Goal: Information Seeking & Learning: Learn about a topic

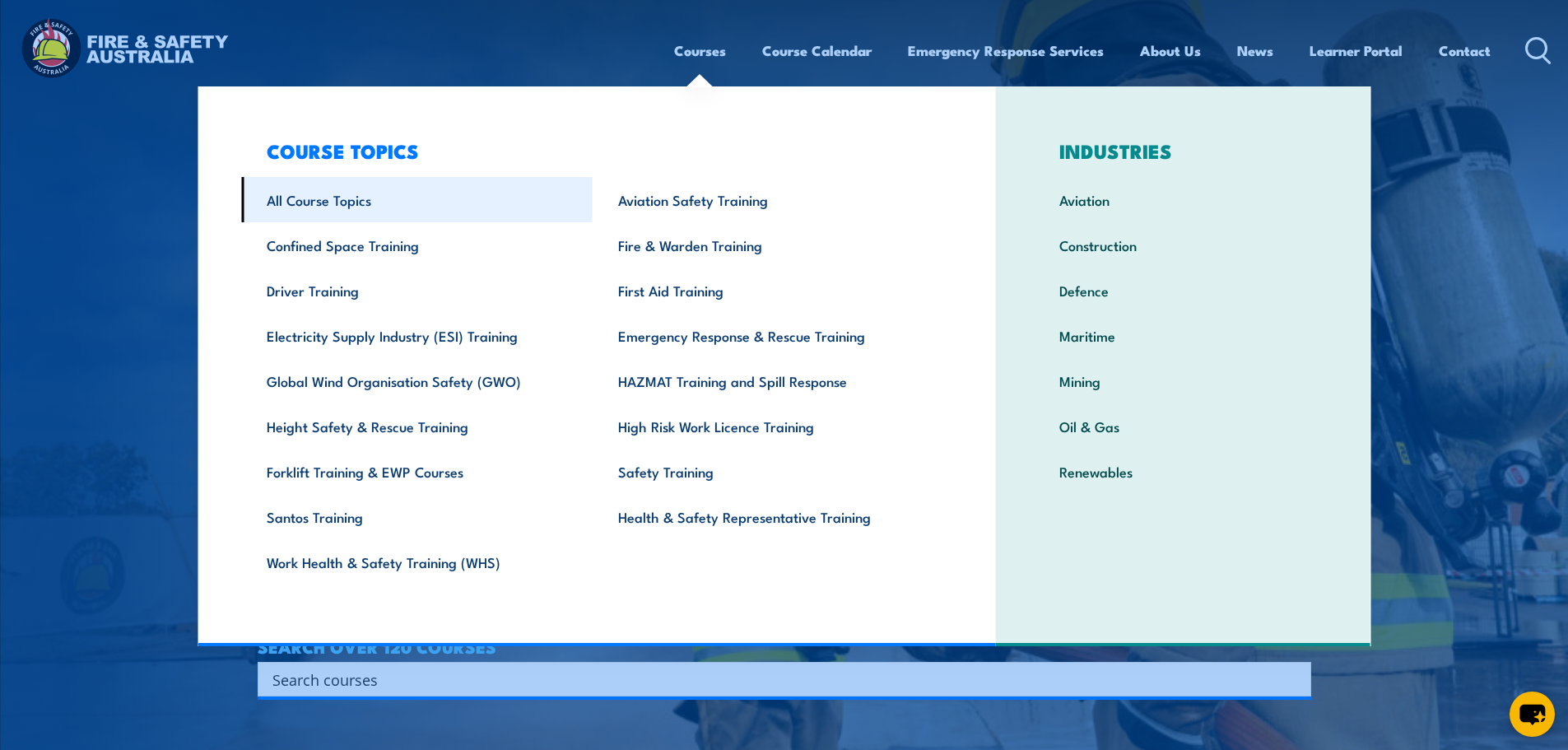
click at [310, 195] on link "All Course Topics" at bounding box center [417, 200] width 352 height 45
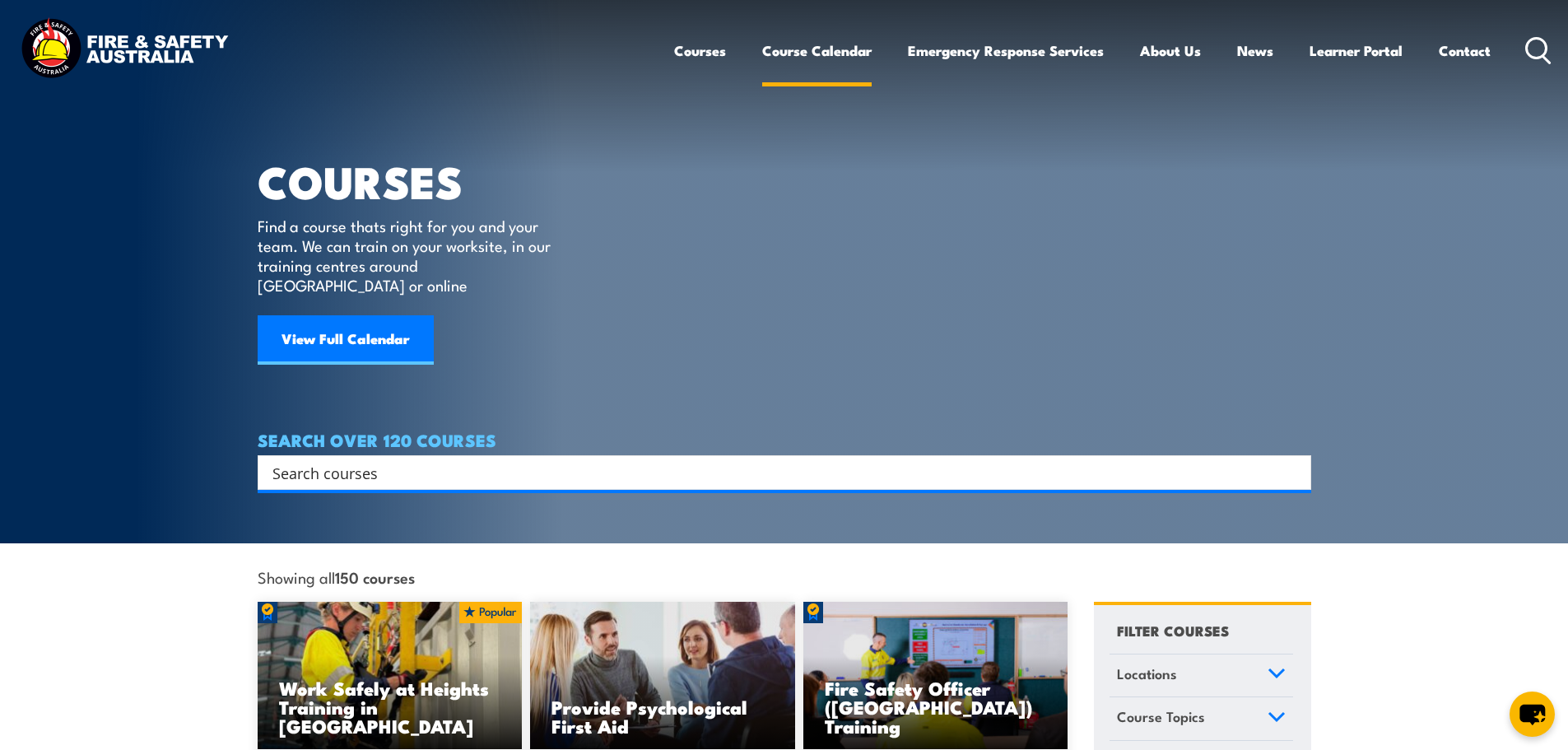
click at [834, 56] on link "Course Calendar" at bounding box center [817, 51] width 110 height 44
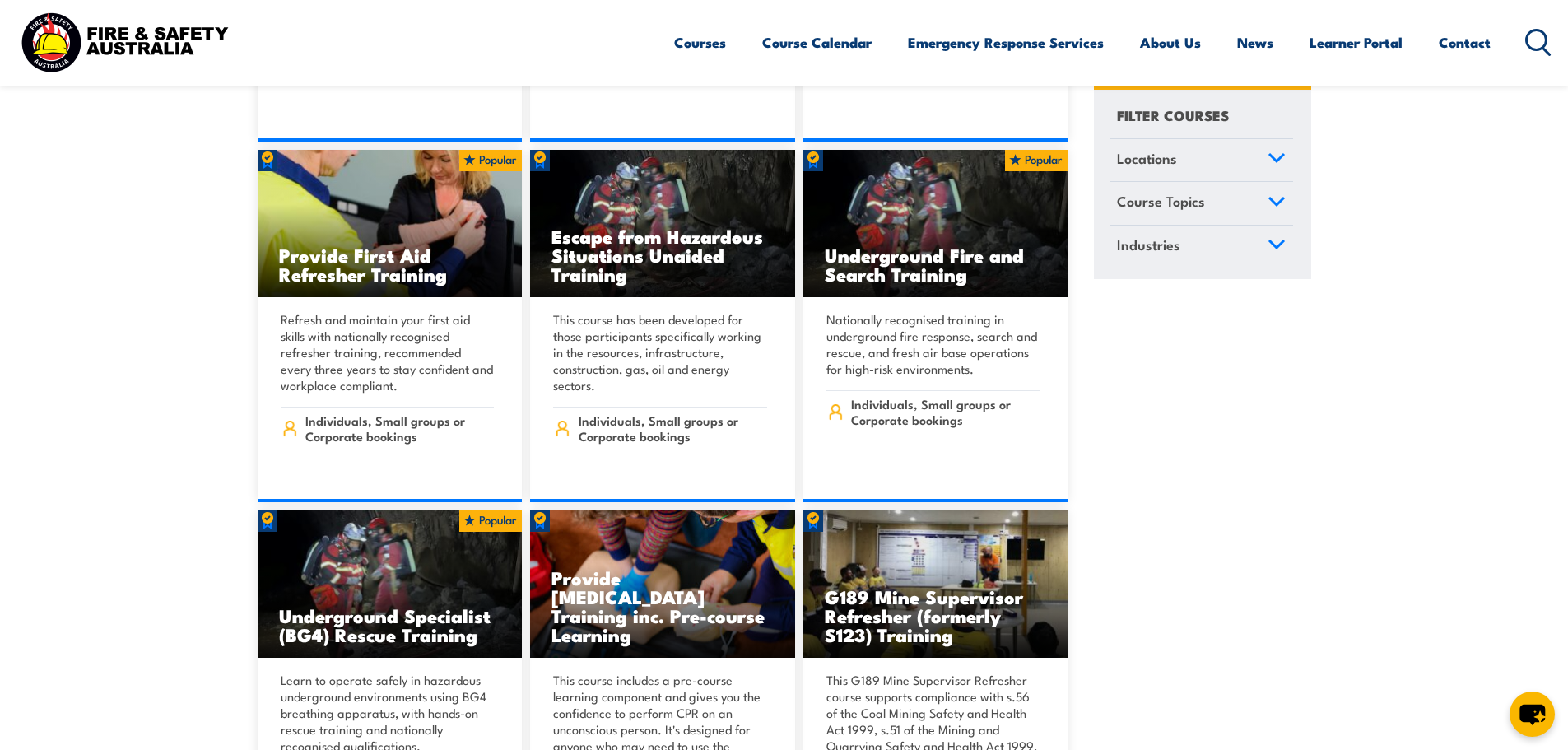
scroll to position [1647, 0]
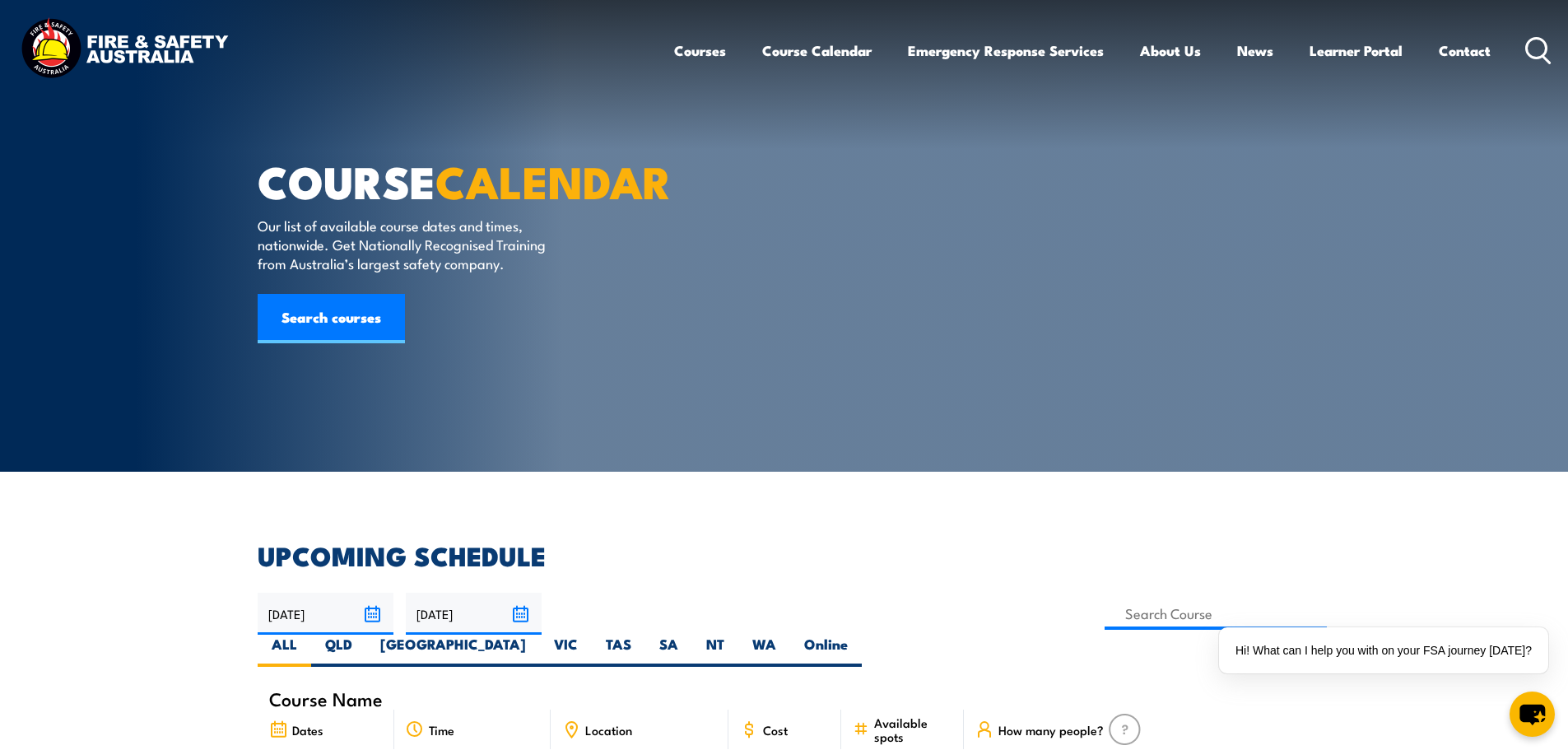
click at [958, 286] on article "COURSE CALENDAR Our list of available course dates and times, nationwide. Get N…" at bounding box center [784, 236] width 1054 height 472
click at [961, 278] on article "COURSE CALENDAR Our list of available course dates and times, nationwide. Get N…" at bounding box center [784, 236] width 1054 height 472
click at [1273, 280] on article "COURSE CALENDAR Our list of available course dates and times, nationwide. Get N…" at bounding box center [784, 236] width 1054 height 472
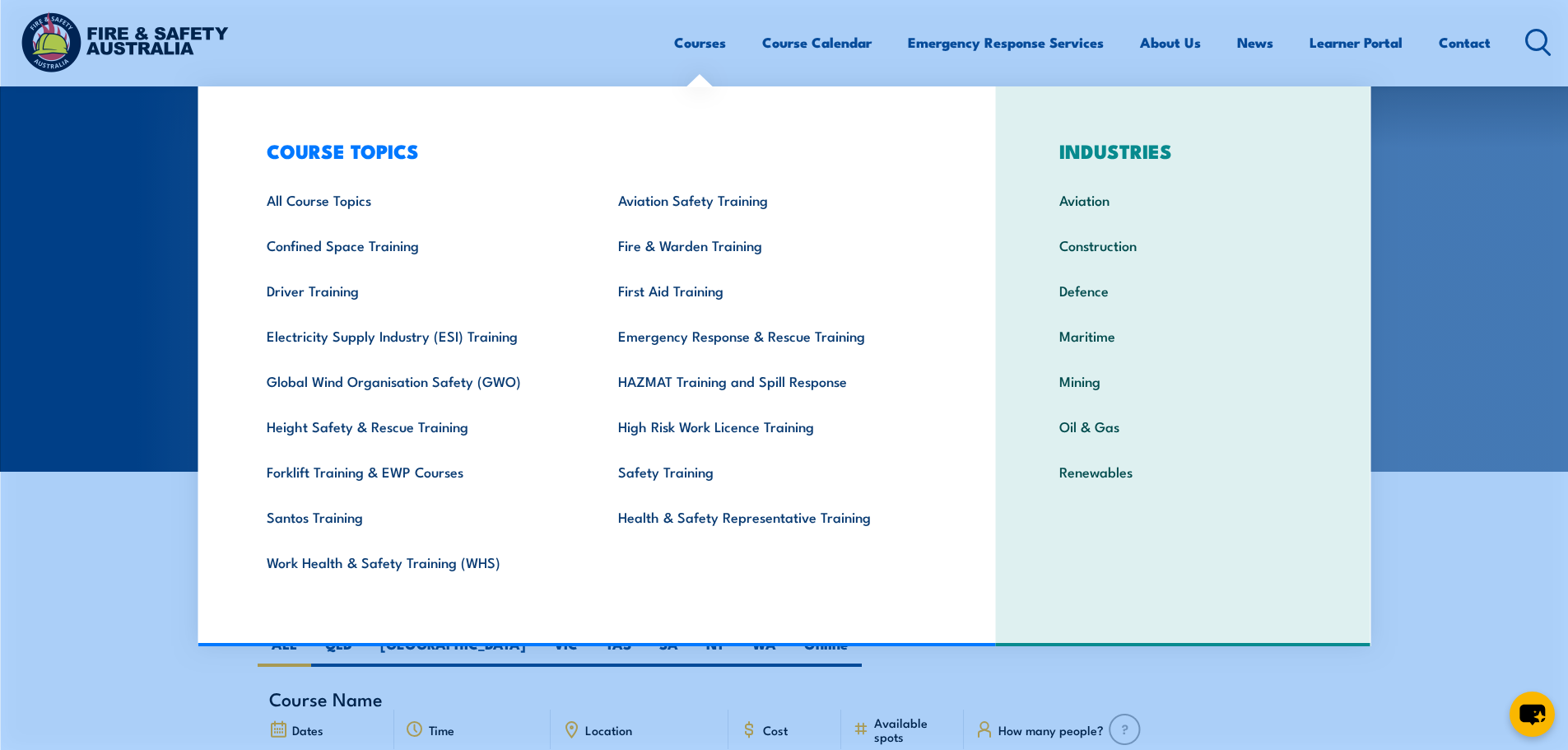
click at [700, 40] on link "Courses" at bounding box center [700, 43] width 52 height 44
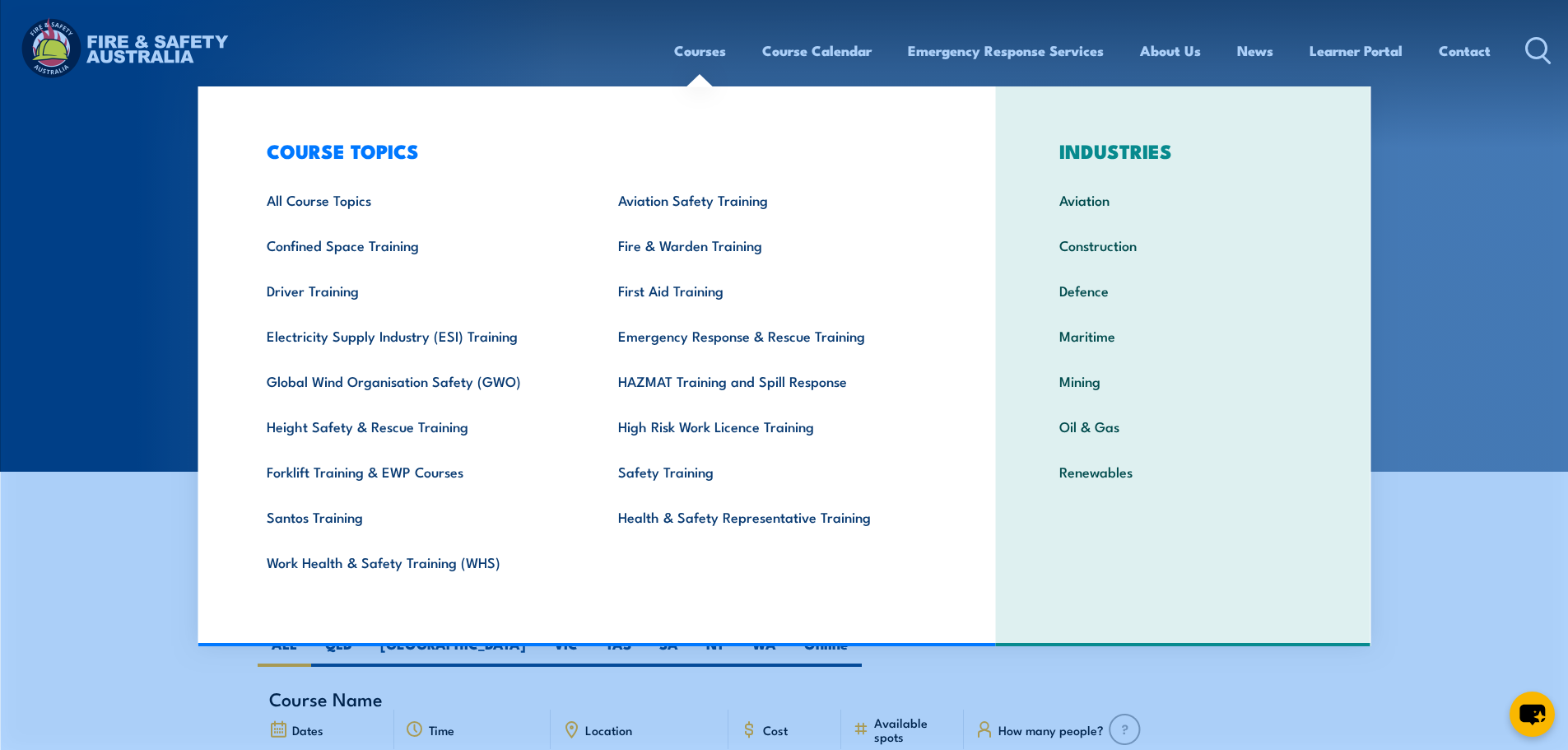
click at [305, 200] on link "All Course Topics" at bounding box center [417, 200] width 352 height 45
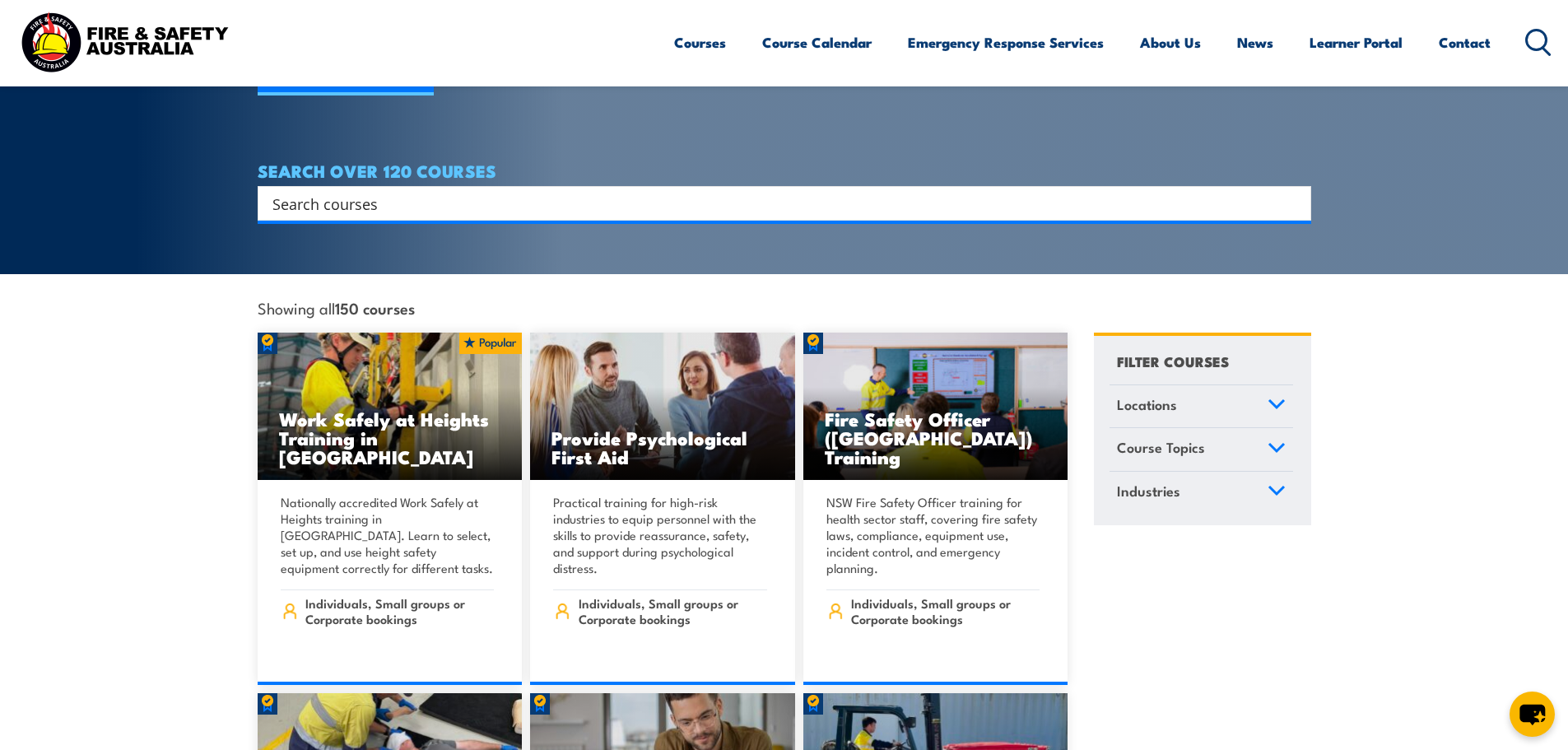
scroll to position [412, 0]
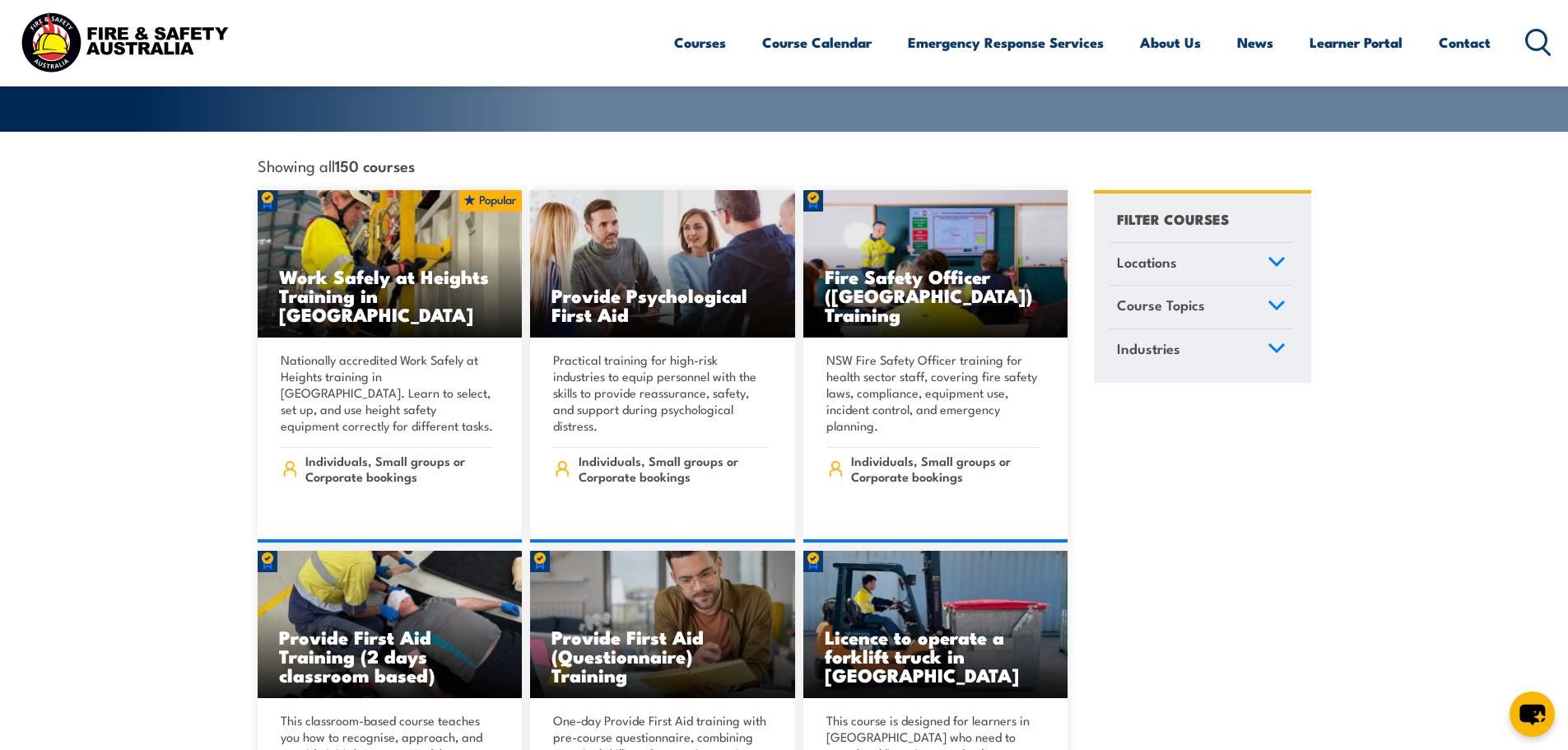
click at [1282, 258] on icon at bounding box center [1277, 261] width 15 height 7
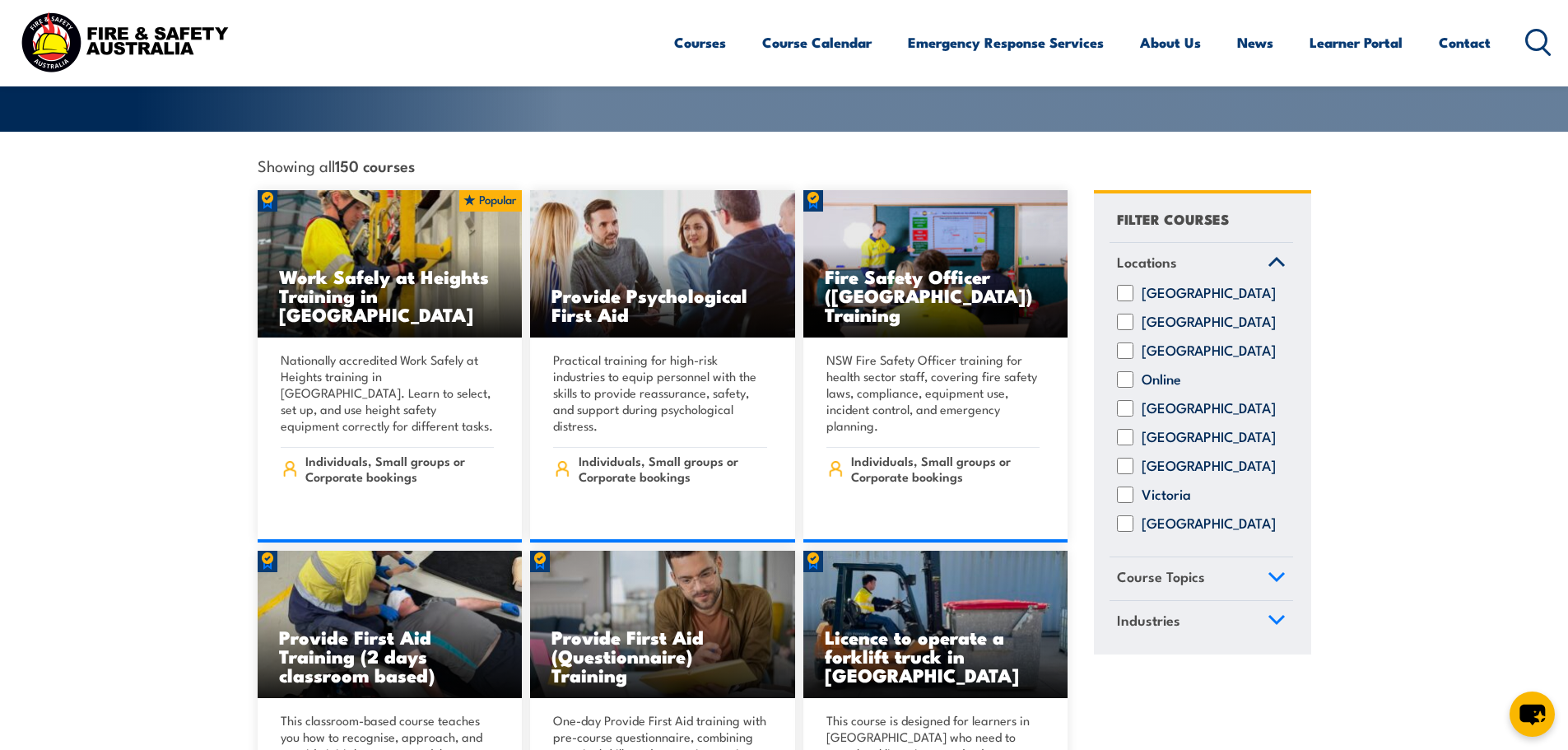
click at [1125, 314] on input "New South Wales" at bounding box center [1125, 322] width 16 height 16
checkbox input "true"
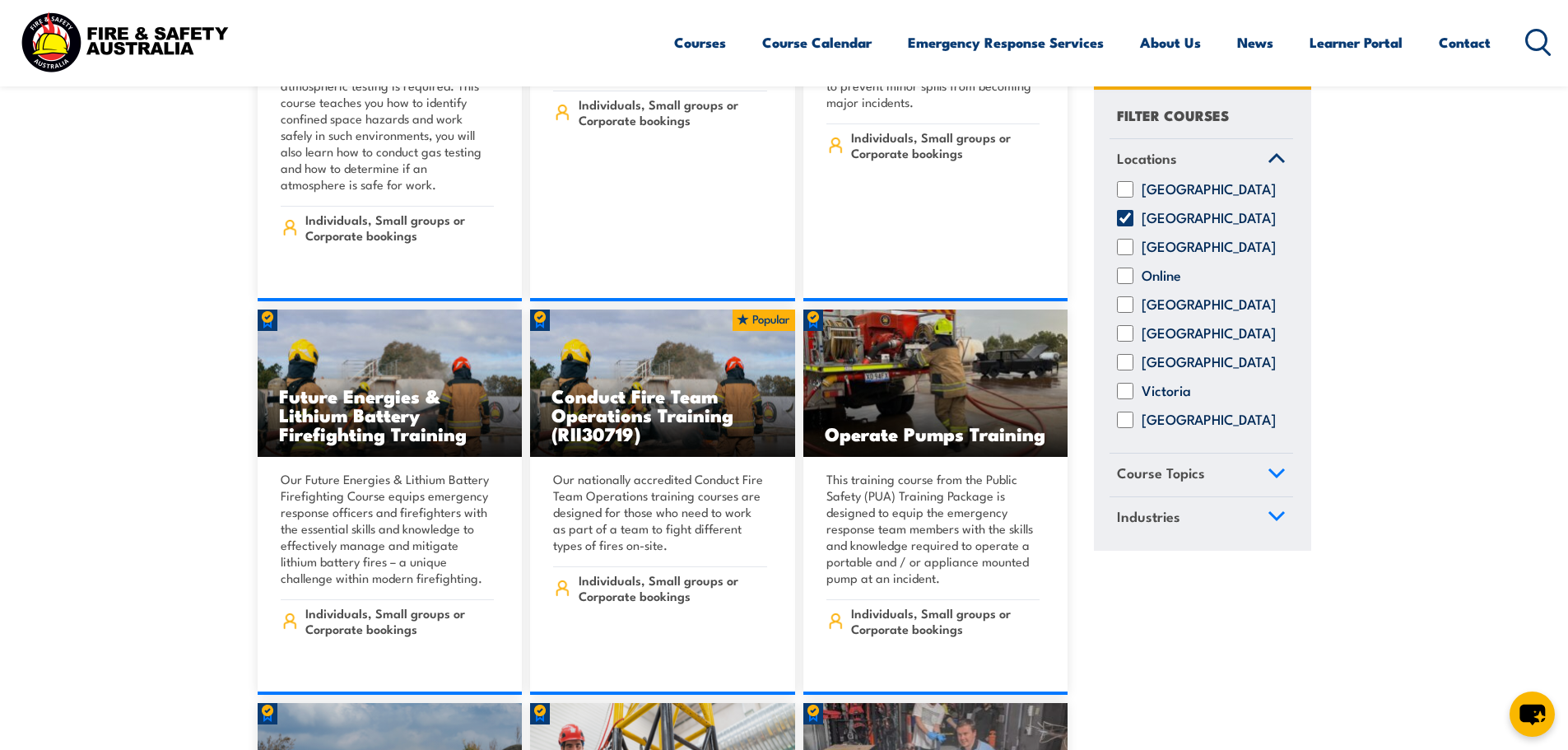
scroll to position [2305, 0]
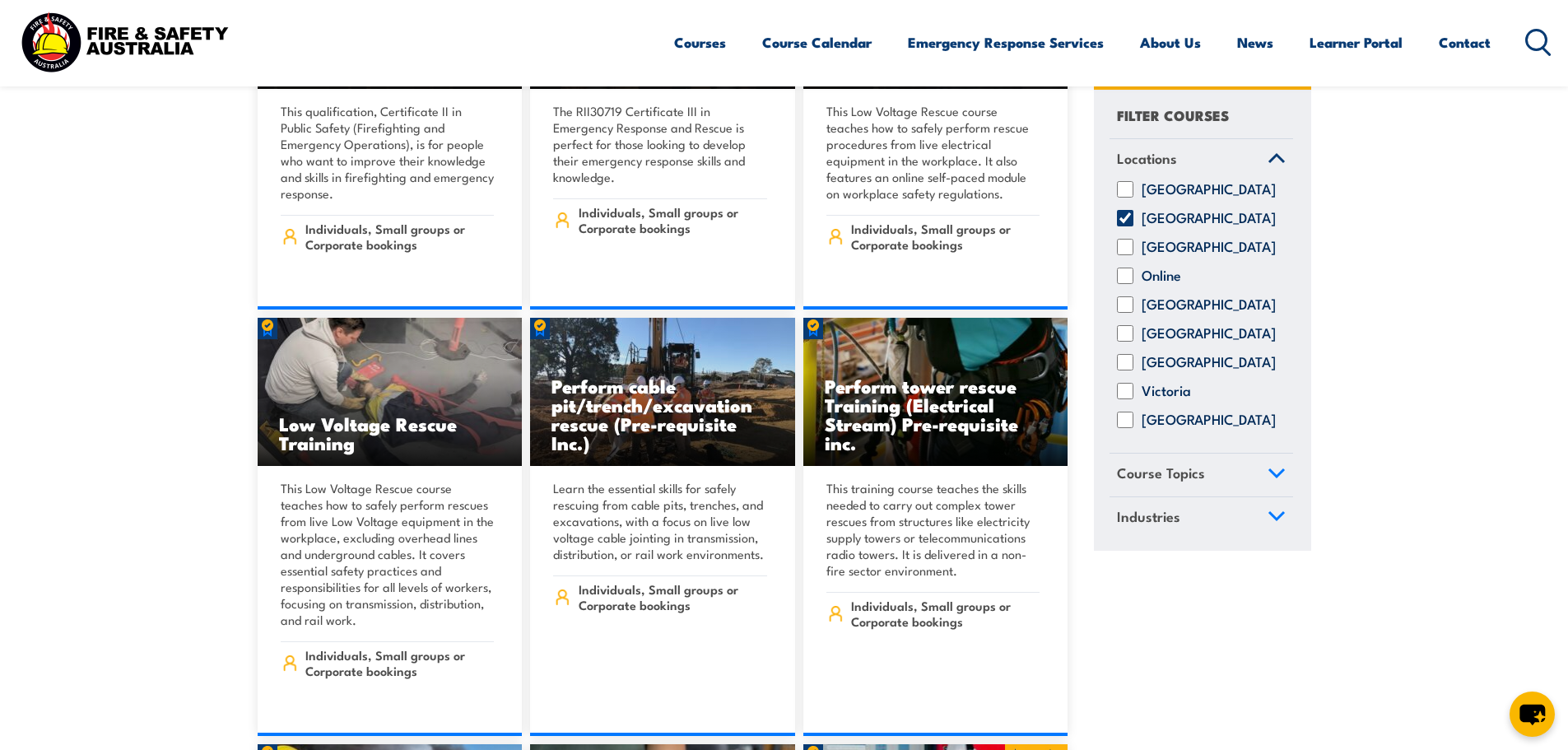
scroll to position [3870, 0]
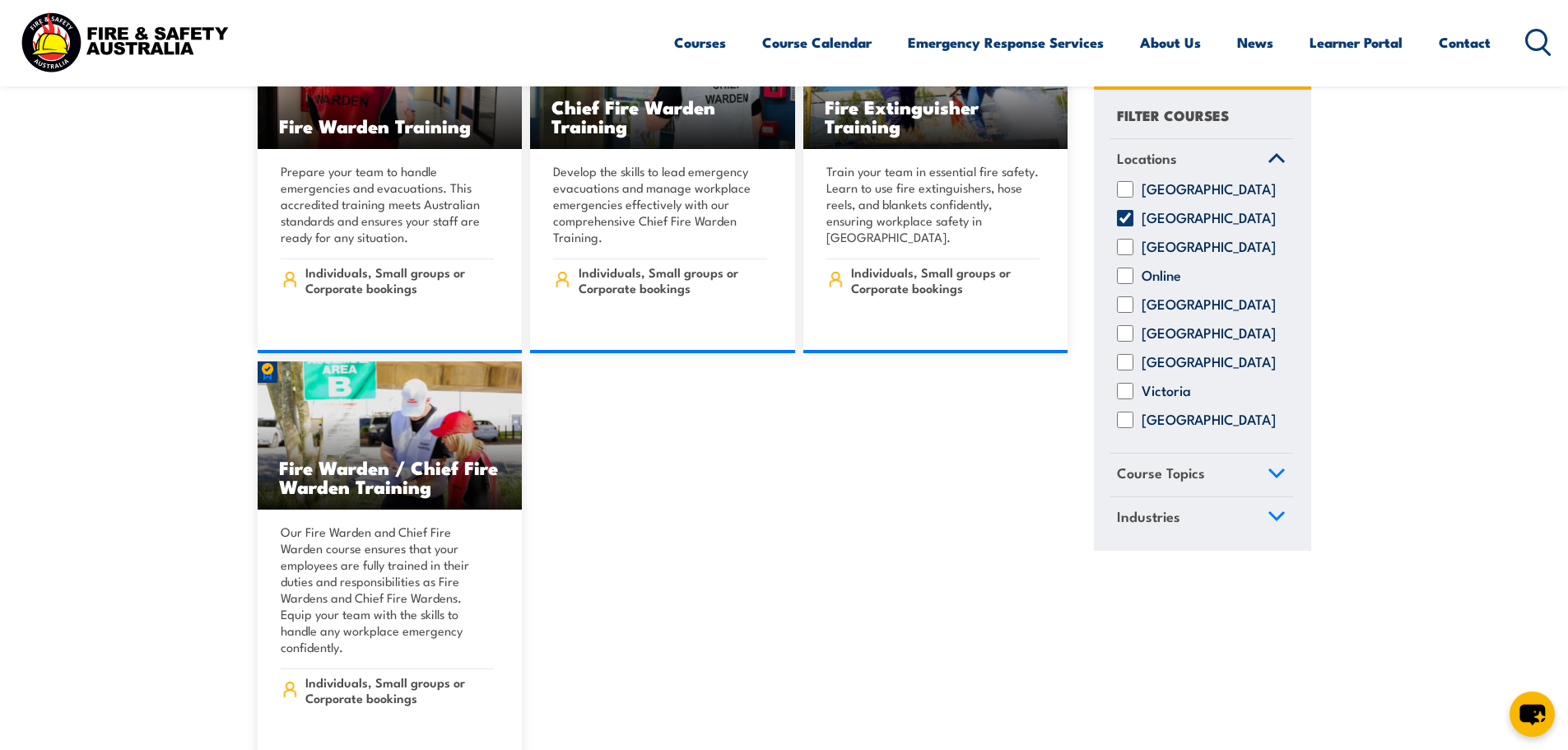
scroll to position [15396, 0]
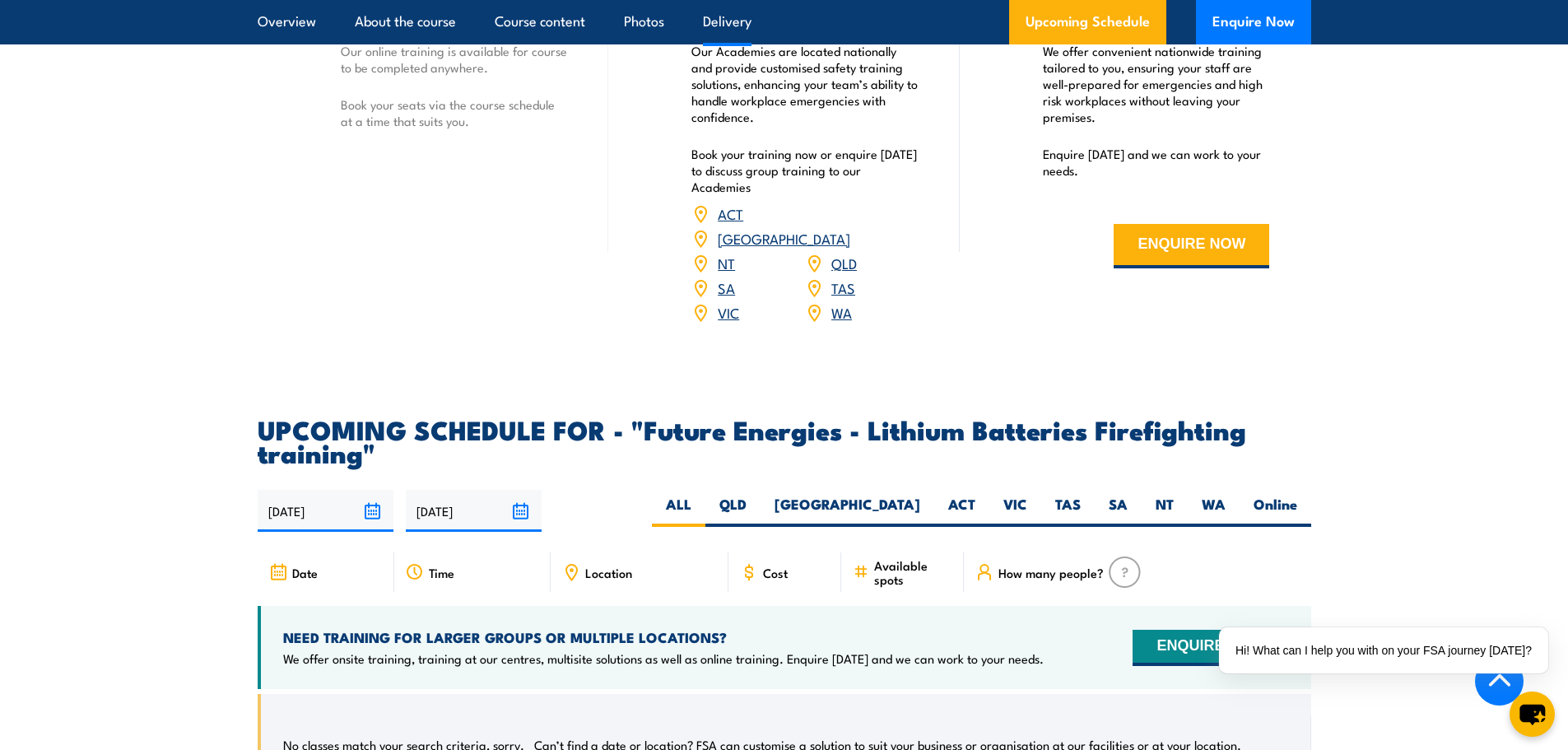
scroll to position [2552, 0]
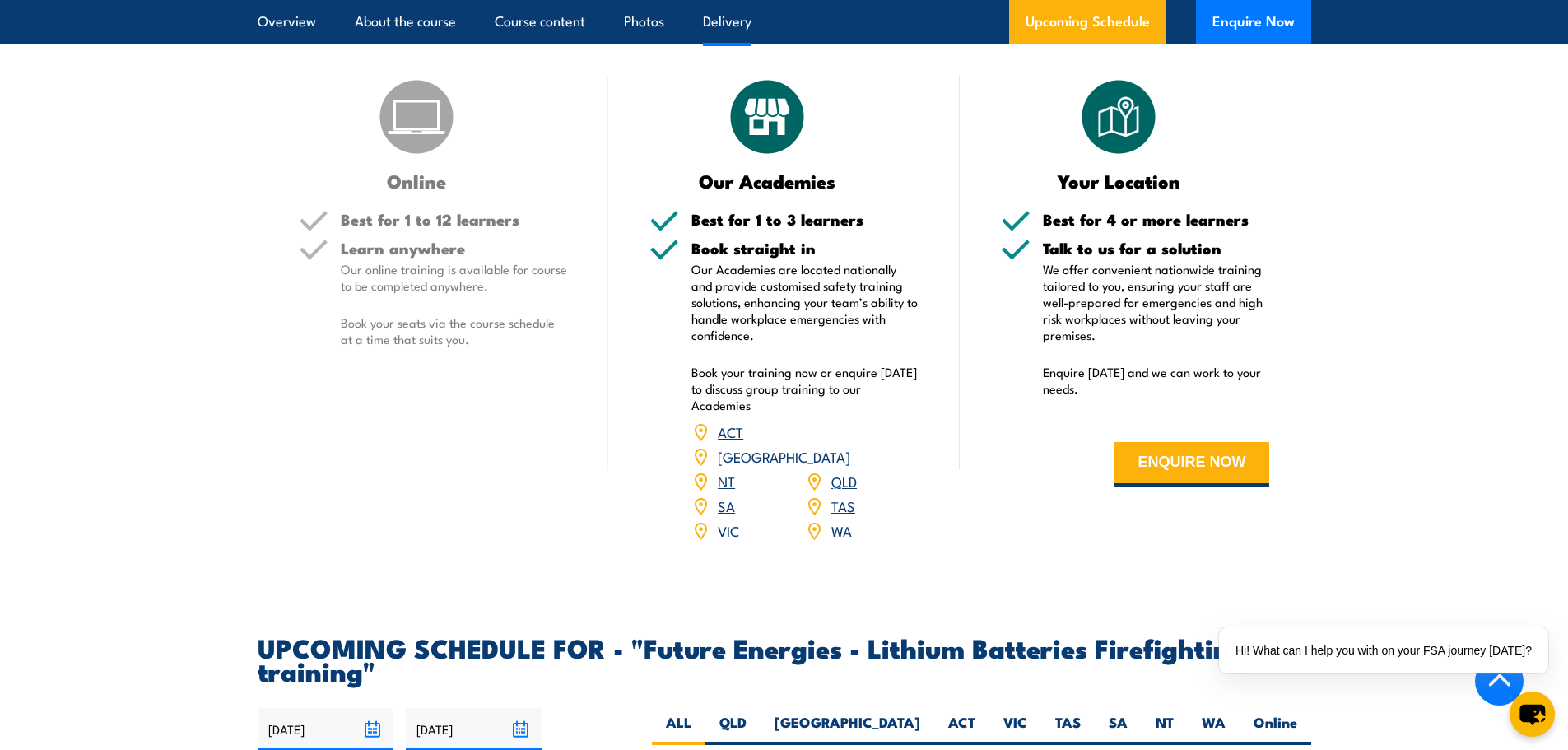
click at [851, 466] on link "[GEOGRAPHIC_DATA]" at bounding box center [784, 456] width 132 height 20
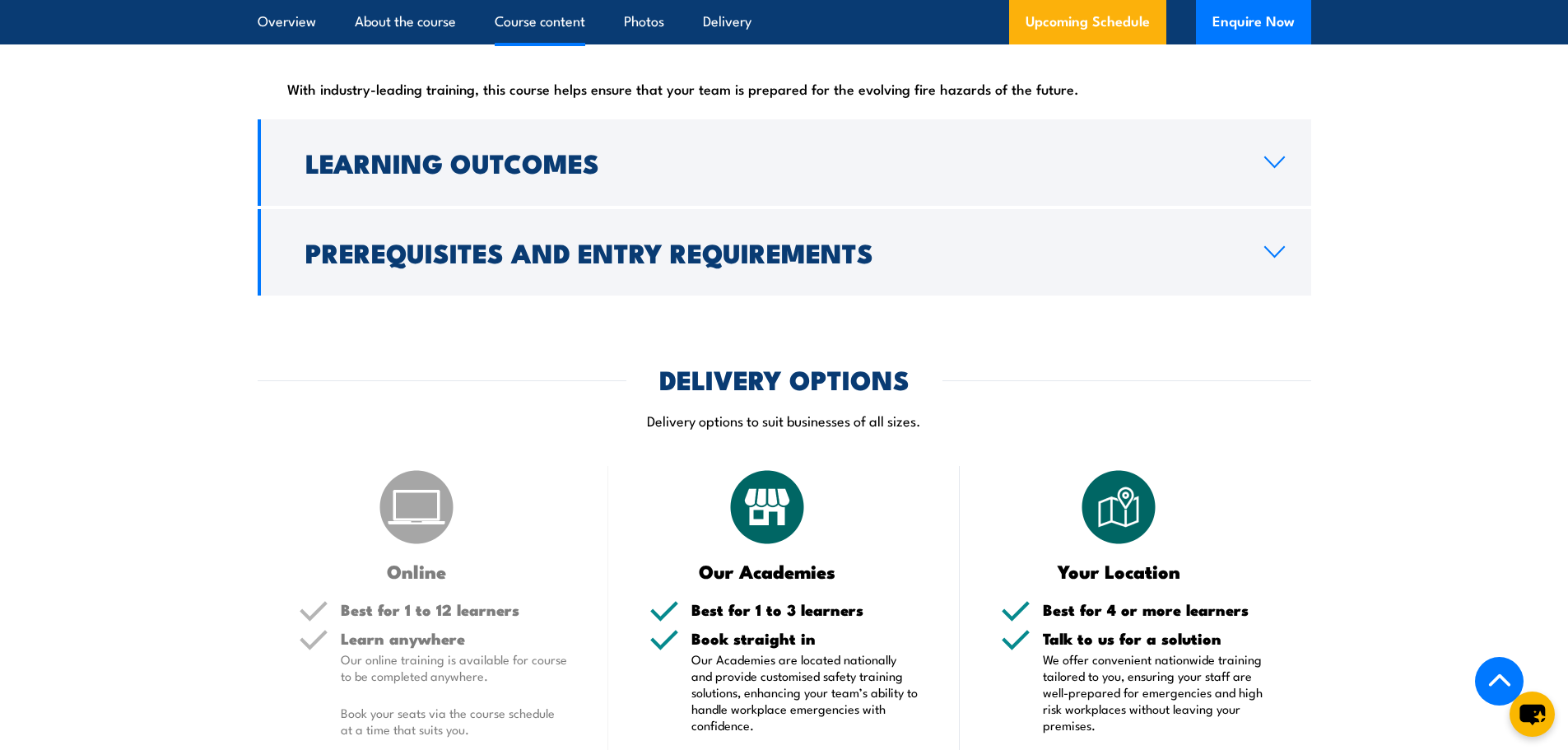
scroll to position [1802, 0]
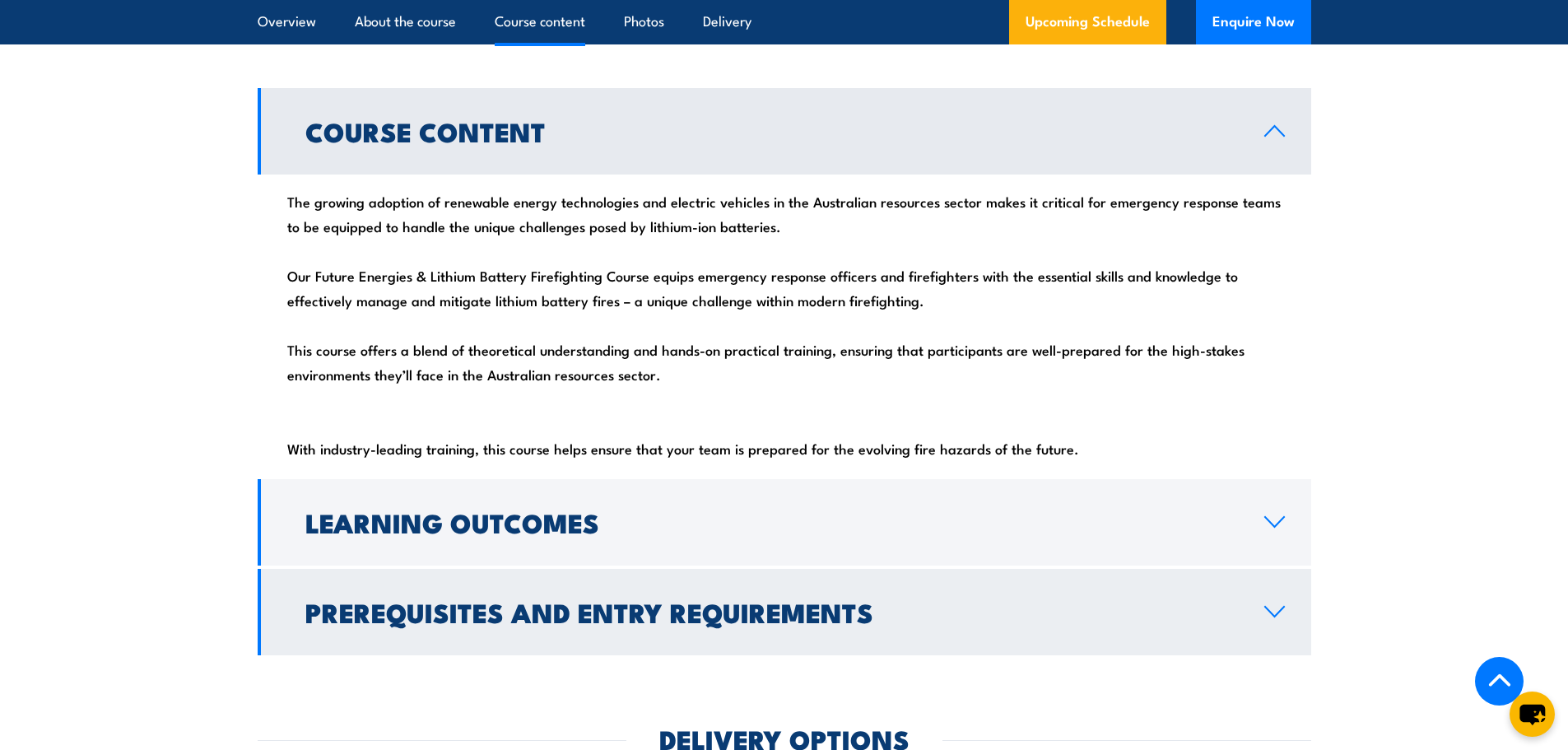
click at [631, 623] on h2 "Prerequisites and Entry Requirements" at bounding box center [772, 611] width 933 height 23
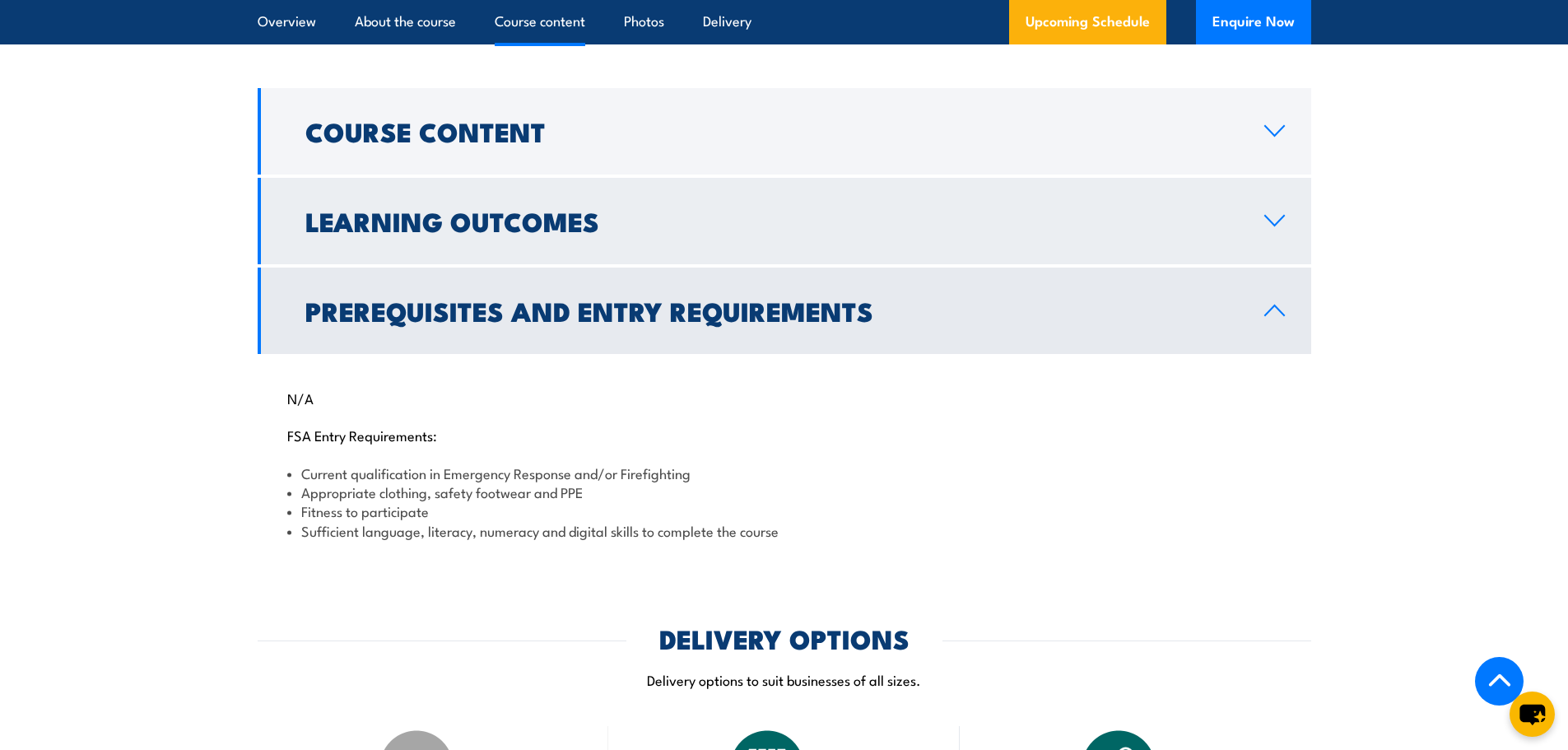
click at [643, 264] on link "Learning Outcomes" at bounding box center [784, 220] width 1054 height 86
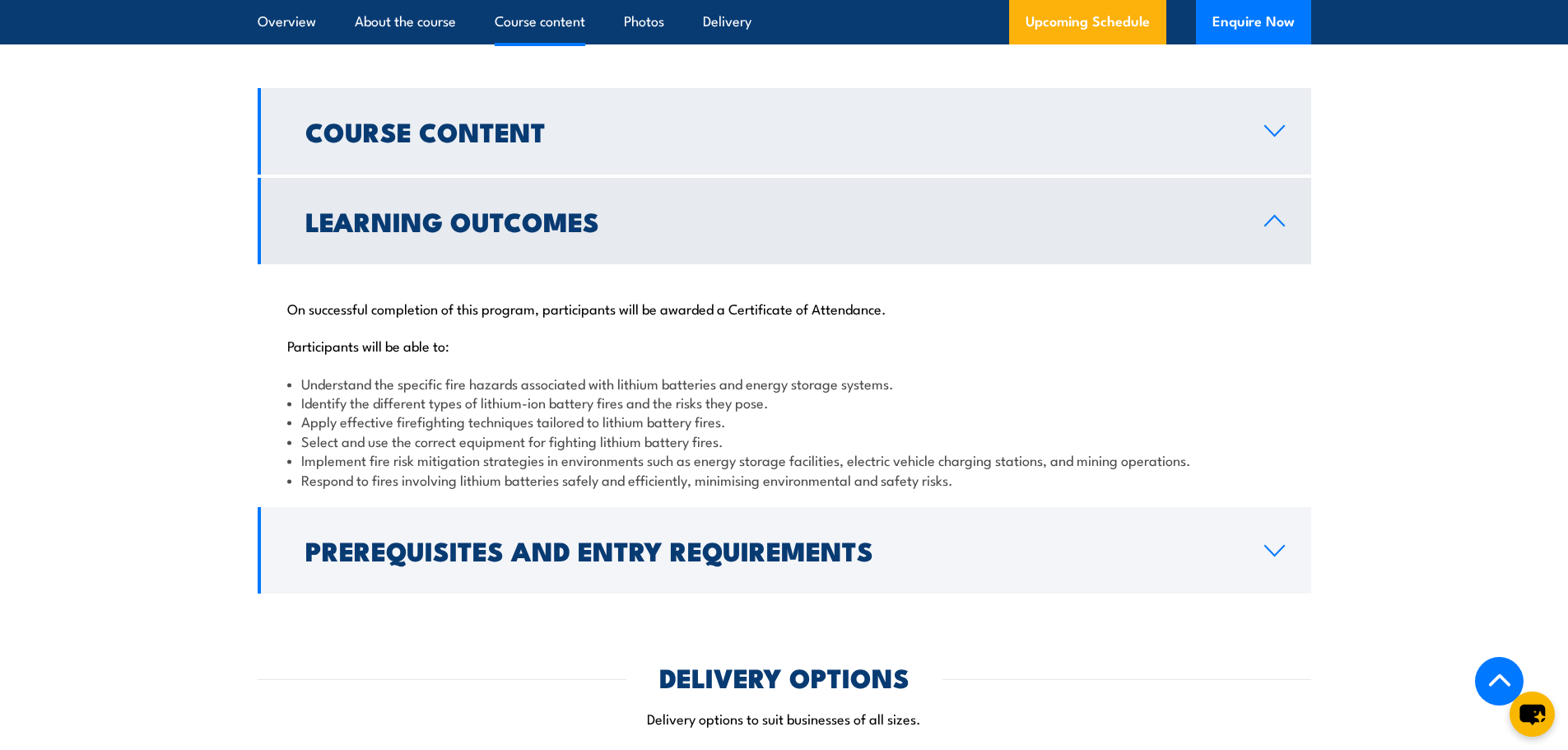
click at [655, 174] on link "Course Content" at bounding box center [784, 131] width 1054 height 86
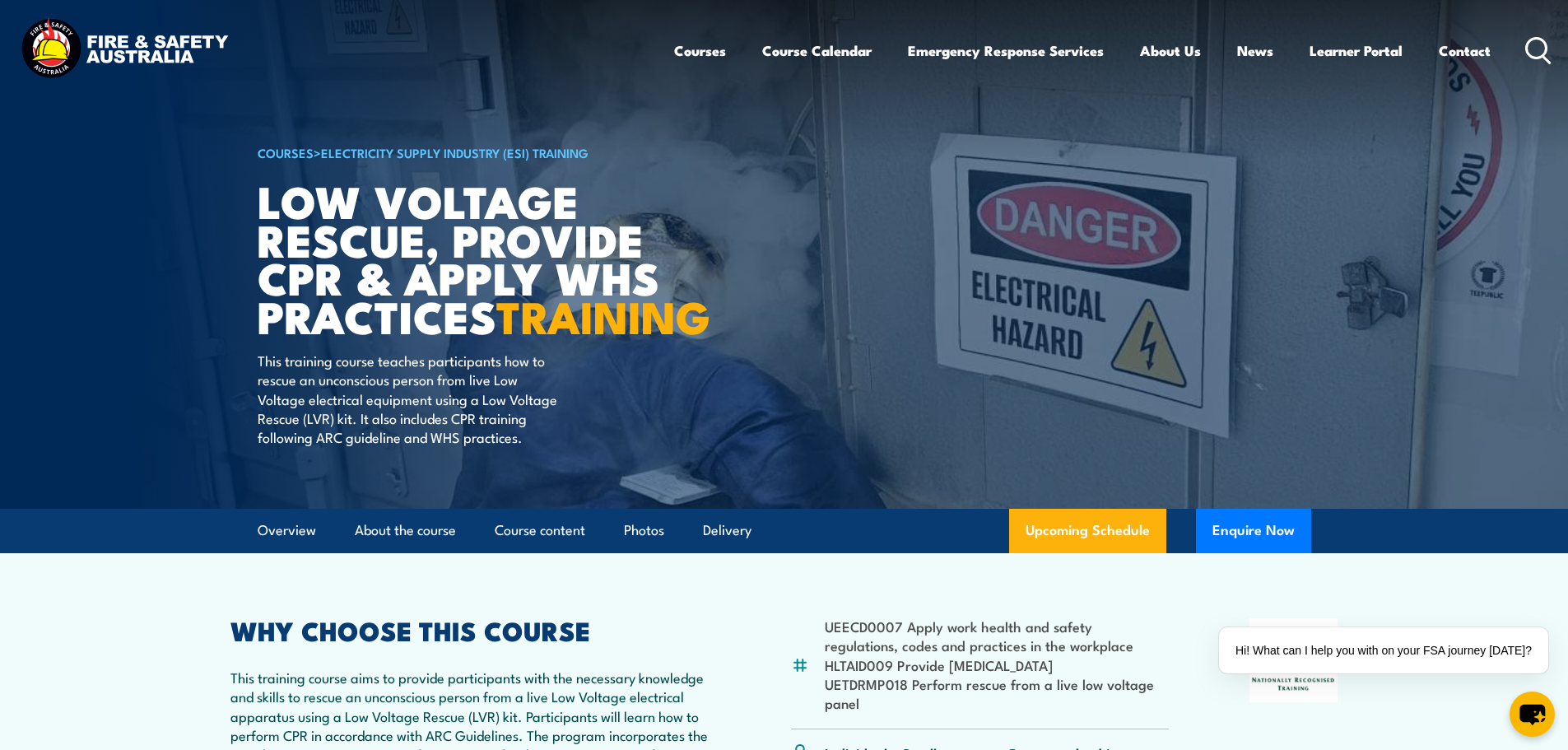
click at [800, 389] on article "COURSES > Electricity Supply Industry (ESI) Training Low Voltage Rescue, Provid…" at bounding box center [784, 254] width 1054 height 509
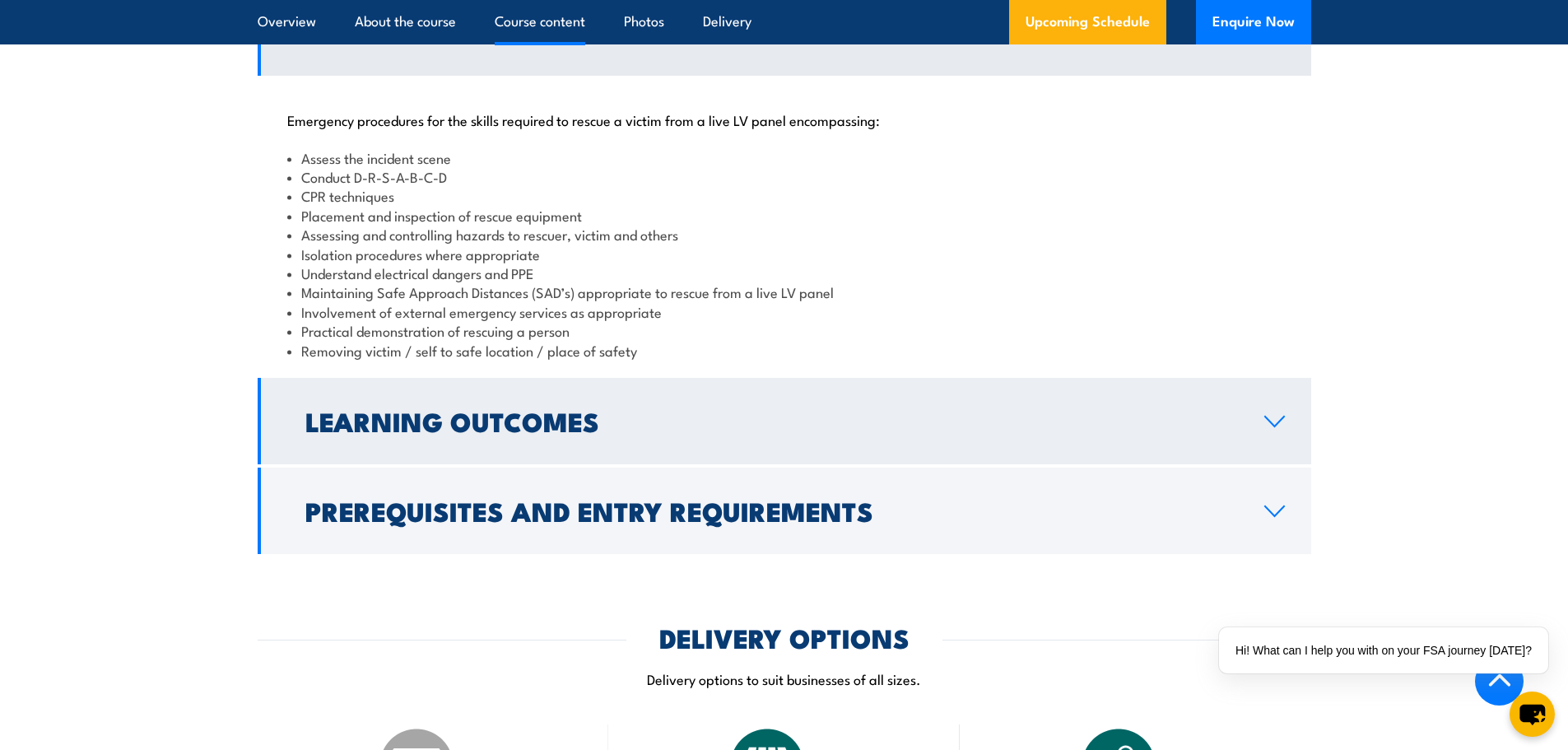
scroll to position [1647, 0]
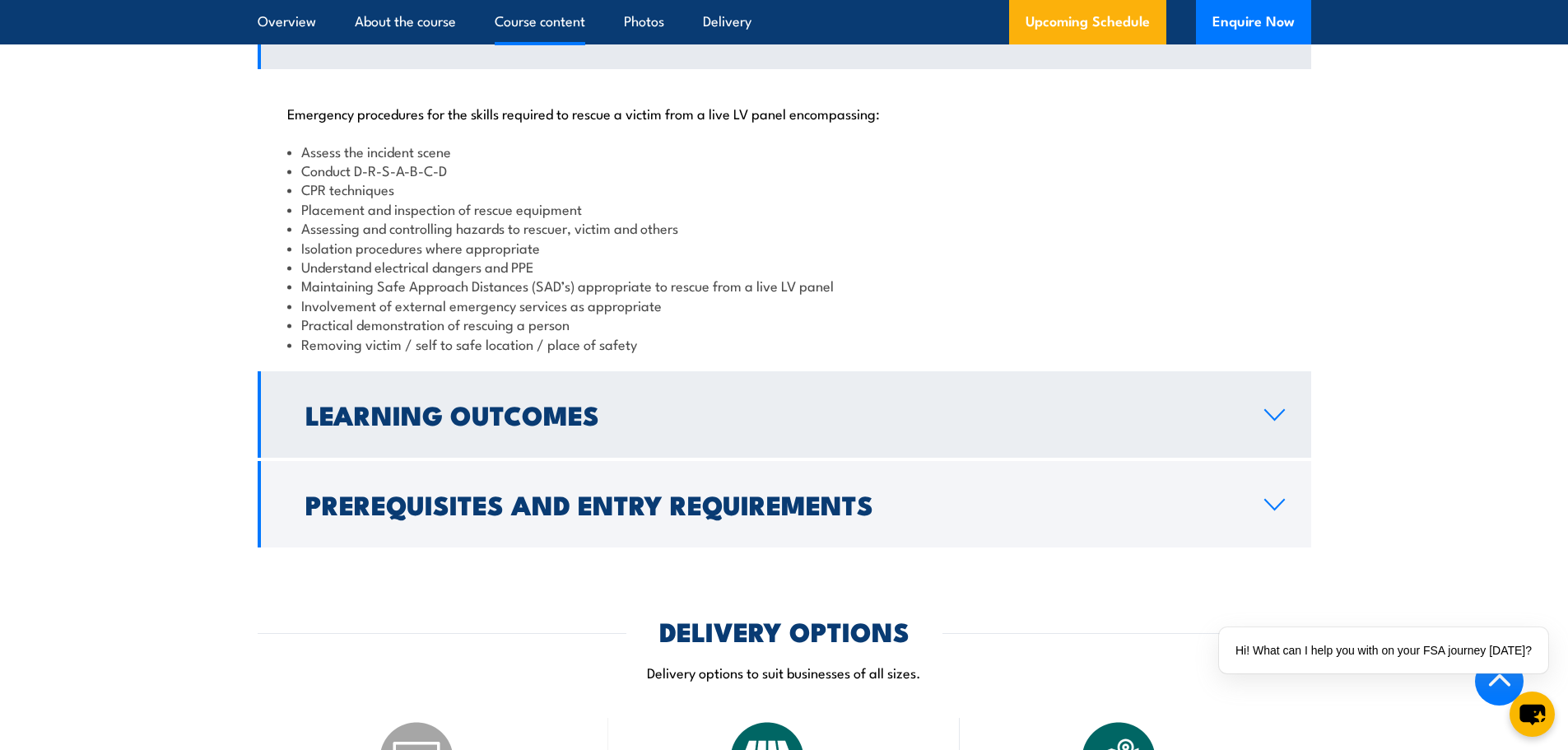
click at [684, 425] on h2 "Learning Outcomes" at bounding box center [772, 414] width 933 height 23
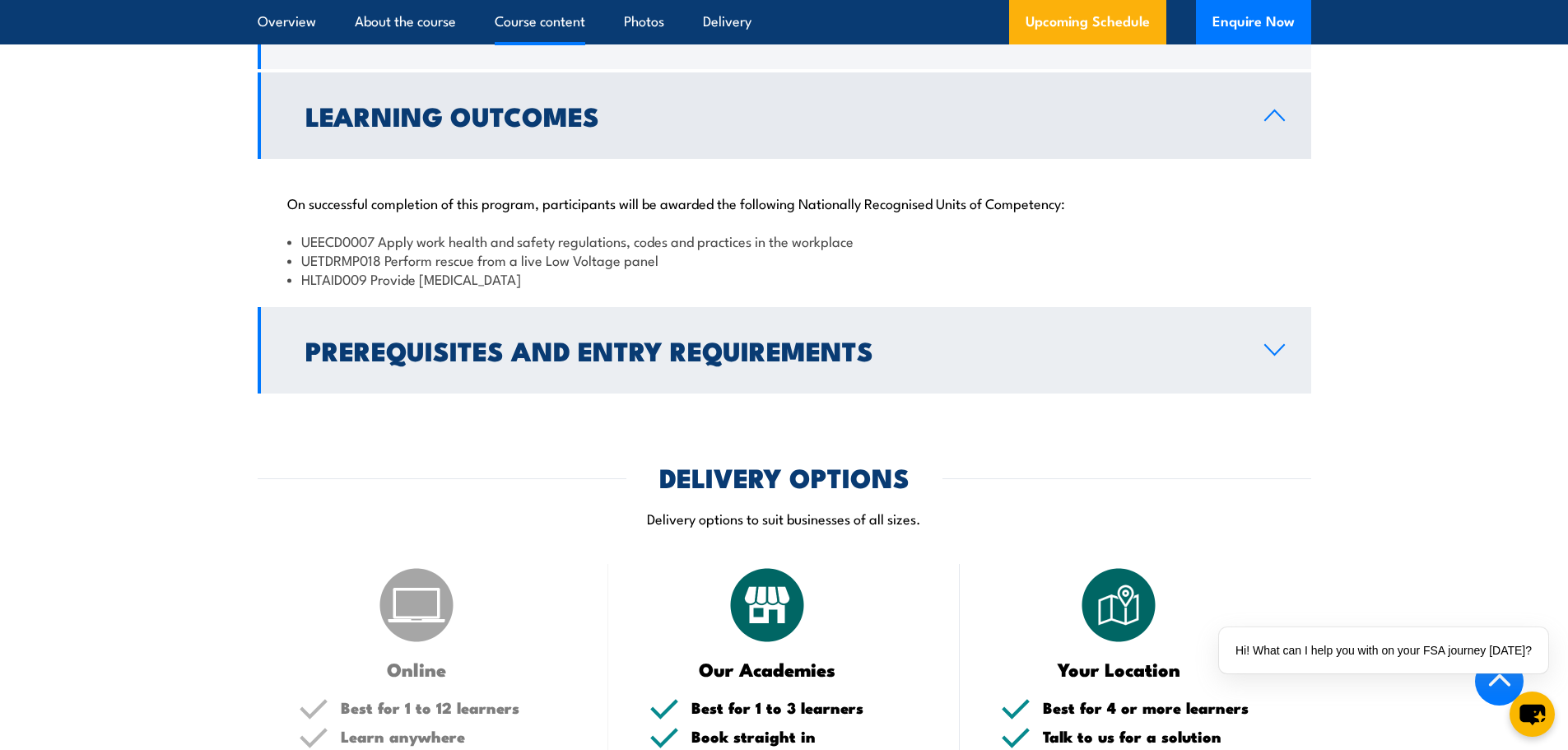
click at [726, 362] on h2 "Prerequisites and Entry Requirements" at bounding box center [772, 349] width 933 height 23
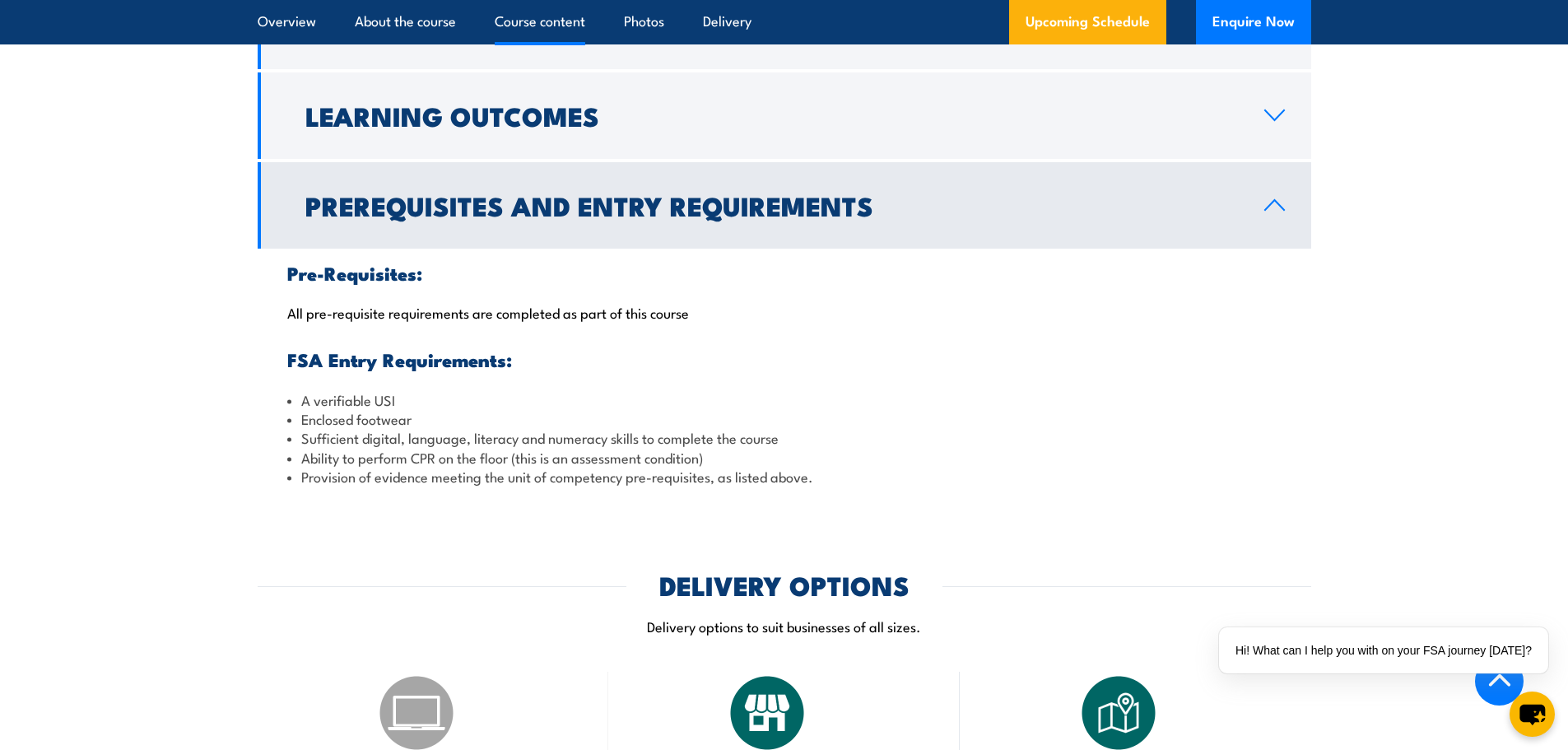
click at [673, 414] on div "Pre-Requisites: All pre-requisite requirements are completed as part of this co…" at bounding box center [784, 375] width 1054 height 253
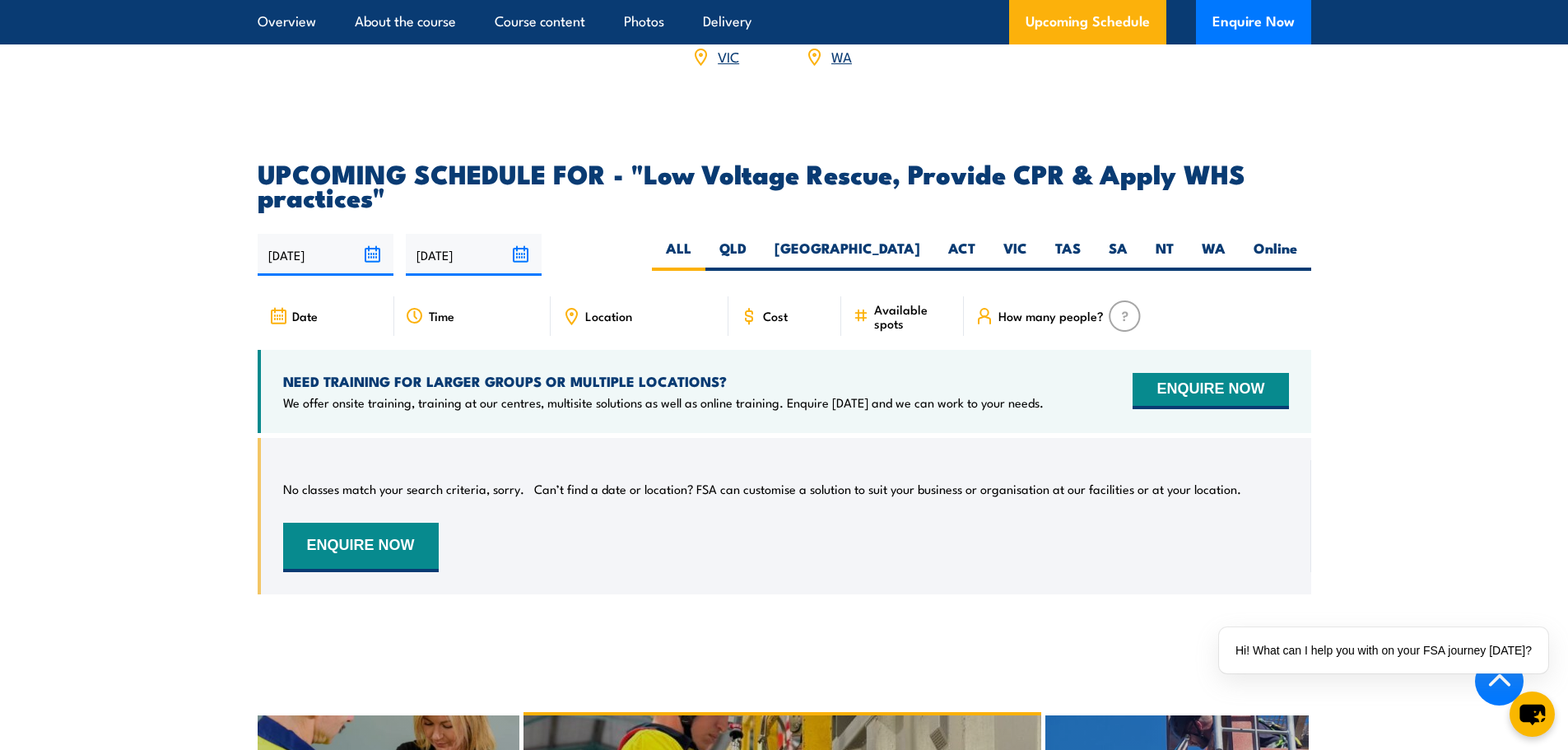
scroll to position [3046, 0]
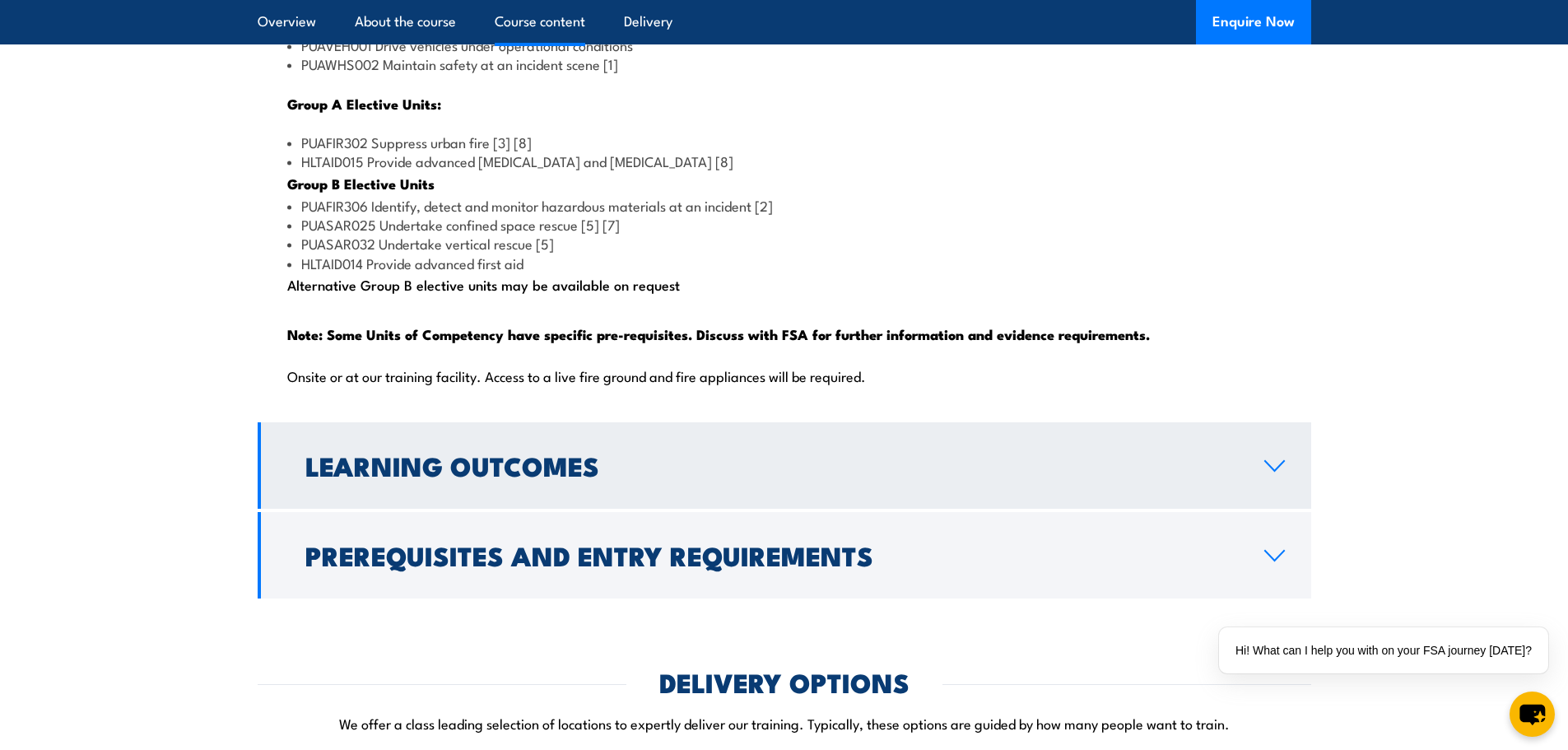
scroll to position [1811, 0]
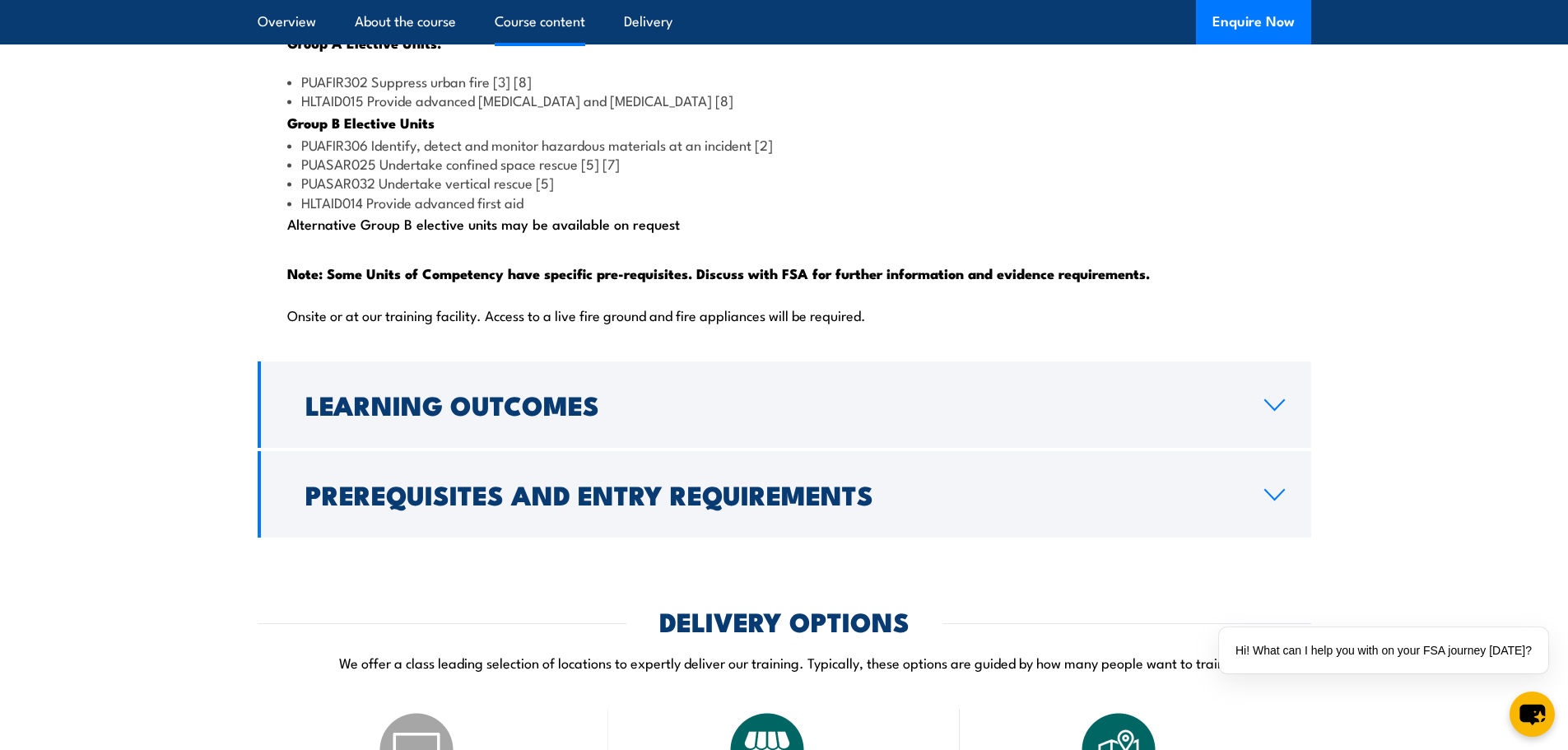
click at [560, 505] on h2 "Prerequisites and Entry Requirements" at bounding box center [772, 493] width 933 height 23
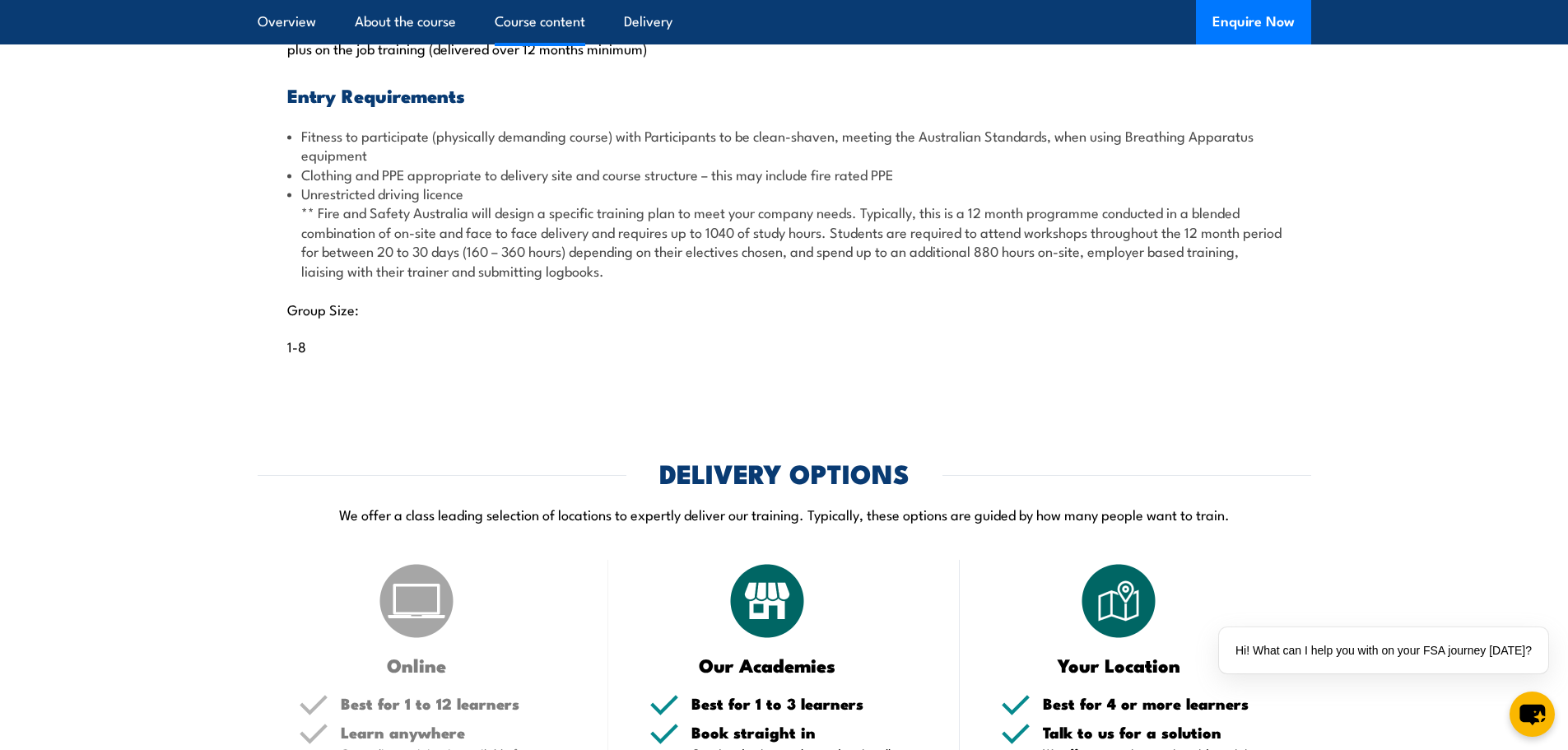
scroll to position [1670, 0]
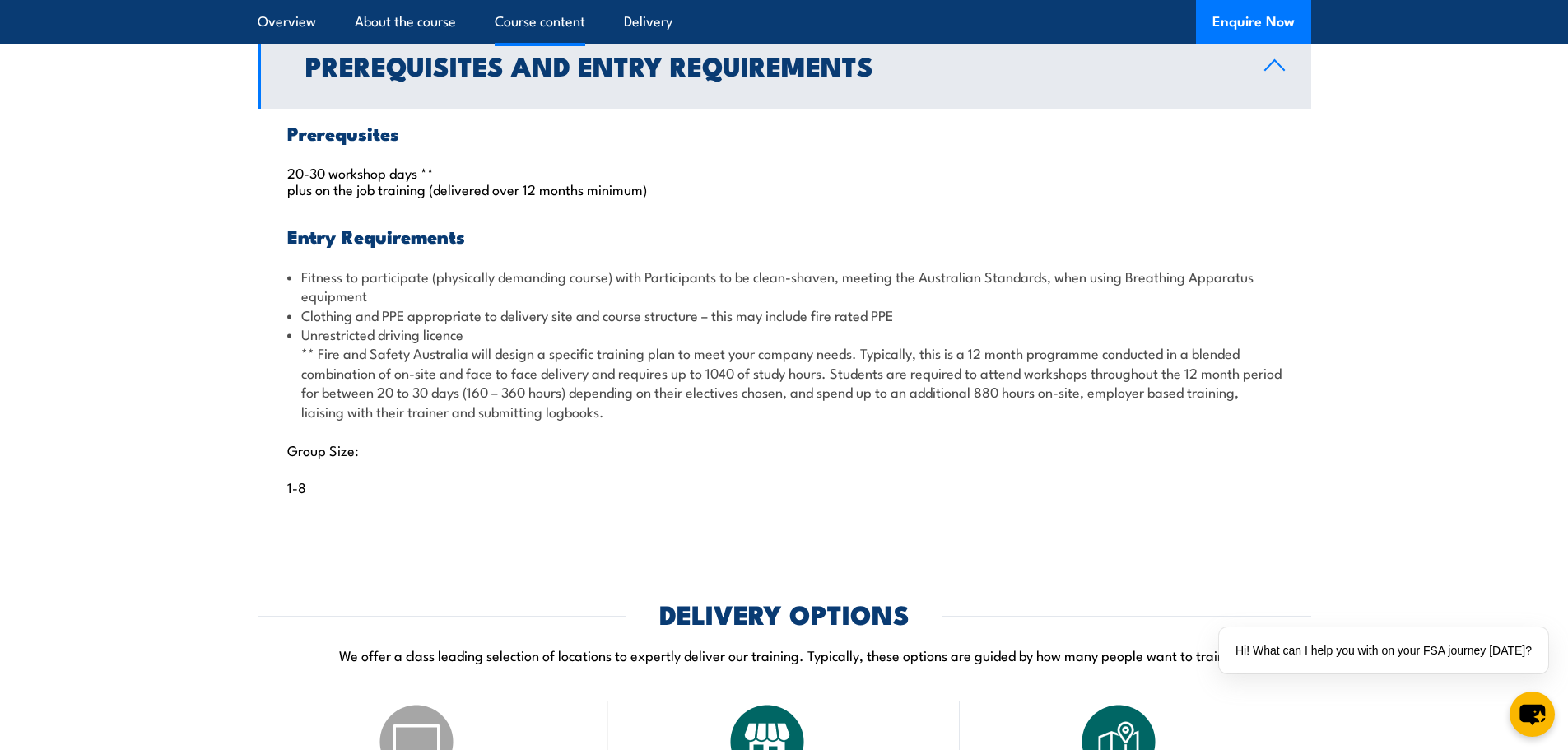
click at [723, 250] on div "Prerequsites 20-30 workshop days ** plus on the job training (delivered over 12…" at bounding box center [784, 319] width 1054 height 422
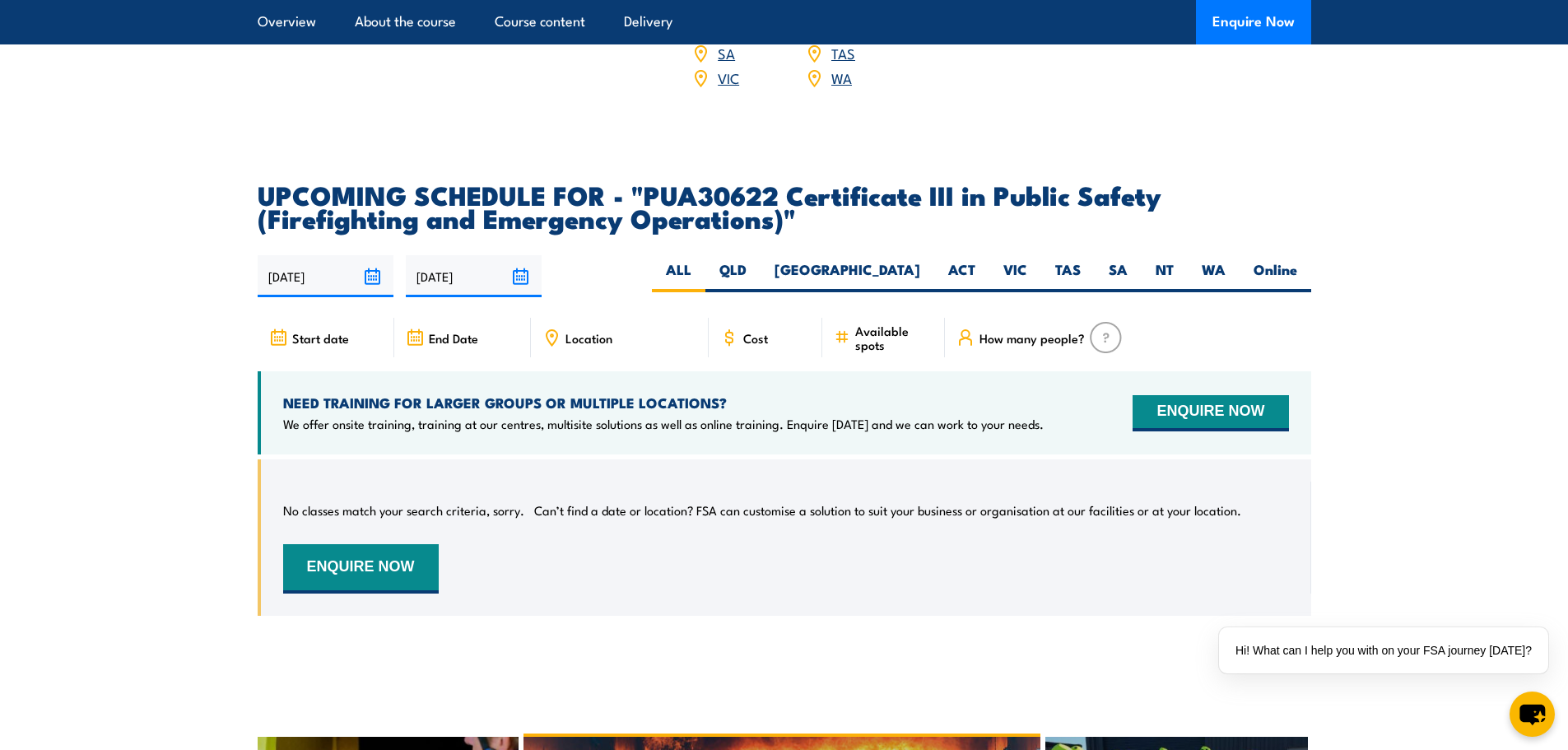
scroll to position [2741, 0]
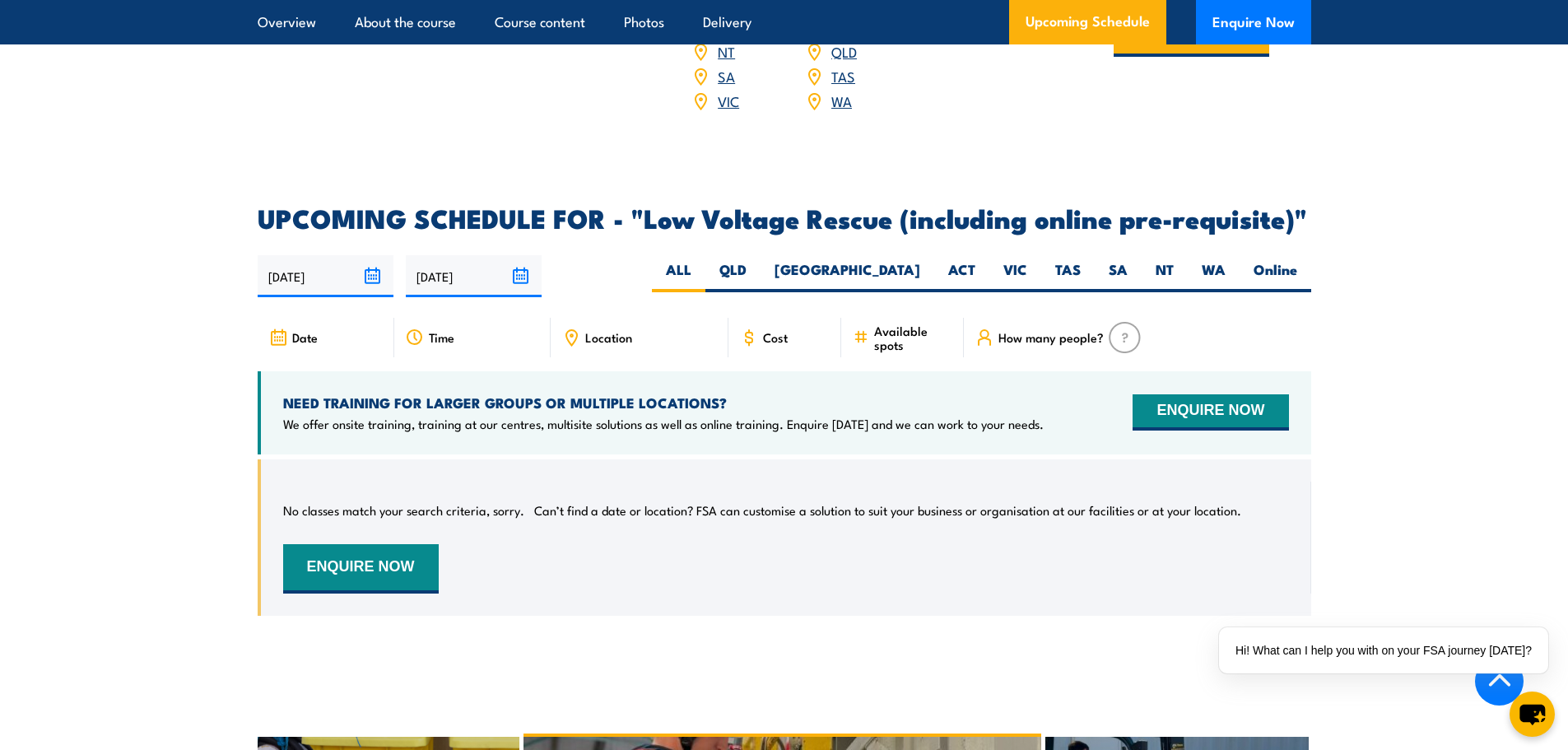
scroll to position [2223, 0]
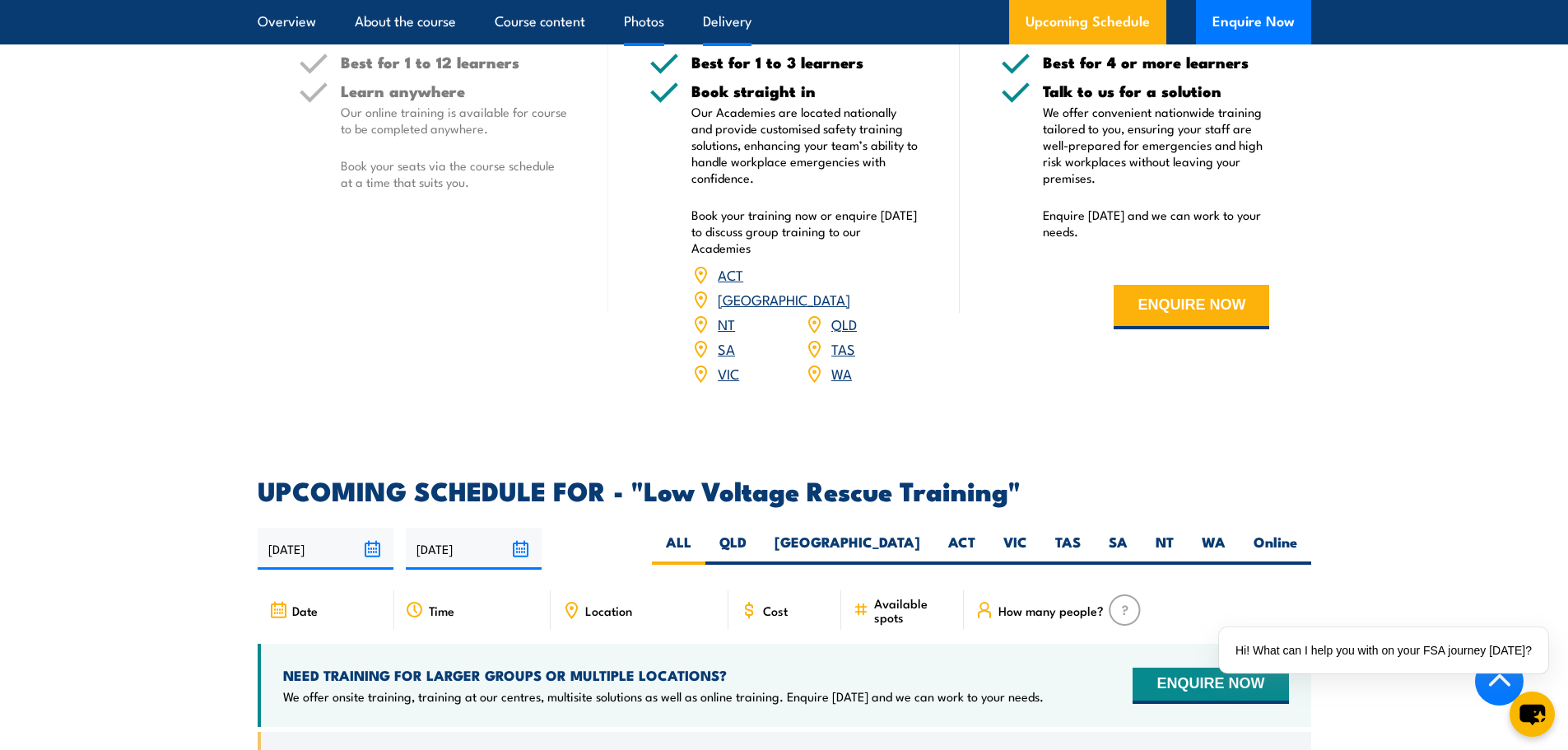
scroll to position [2223, 0]
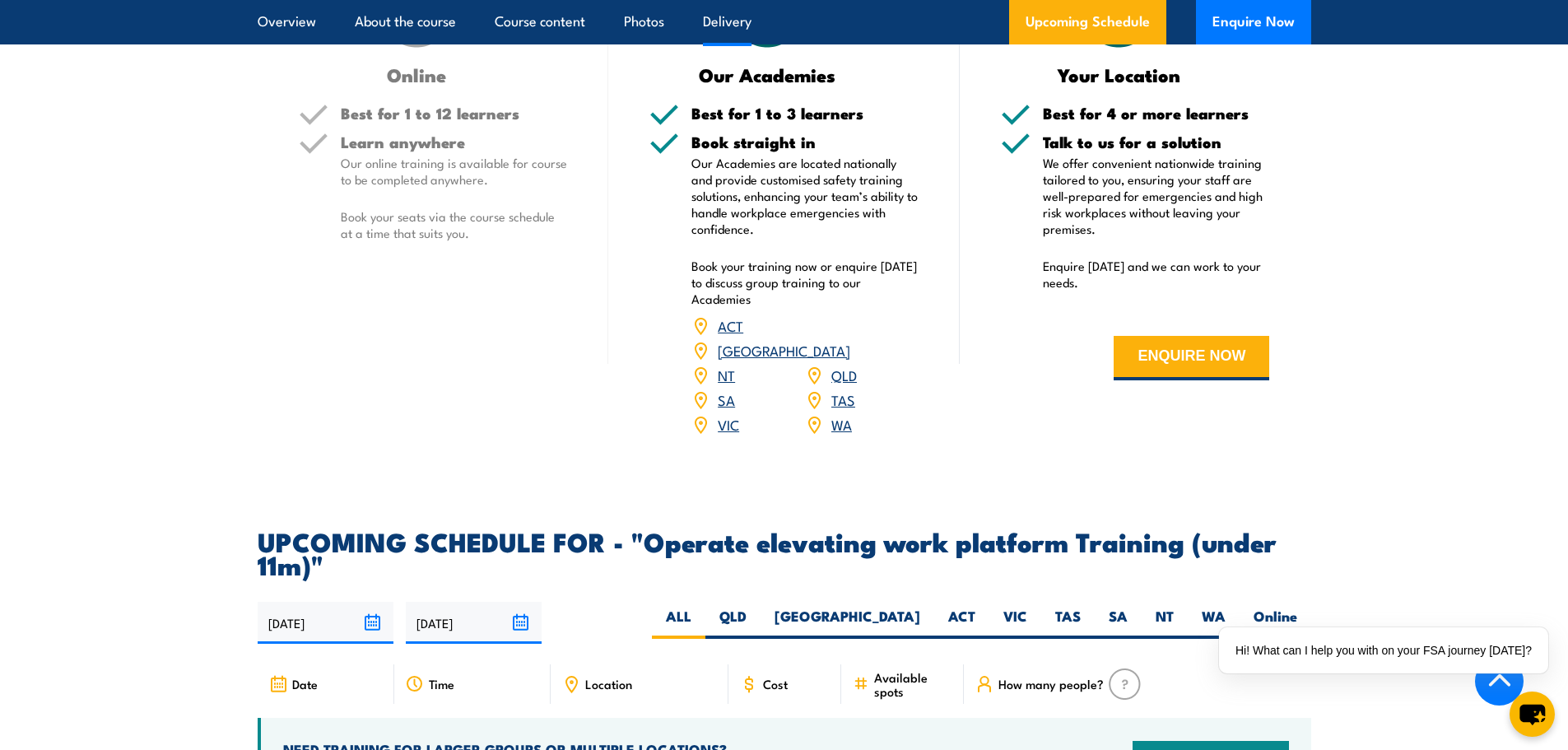
scroll to position [2223, 0]
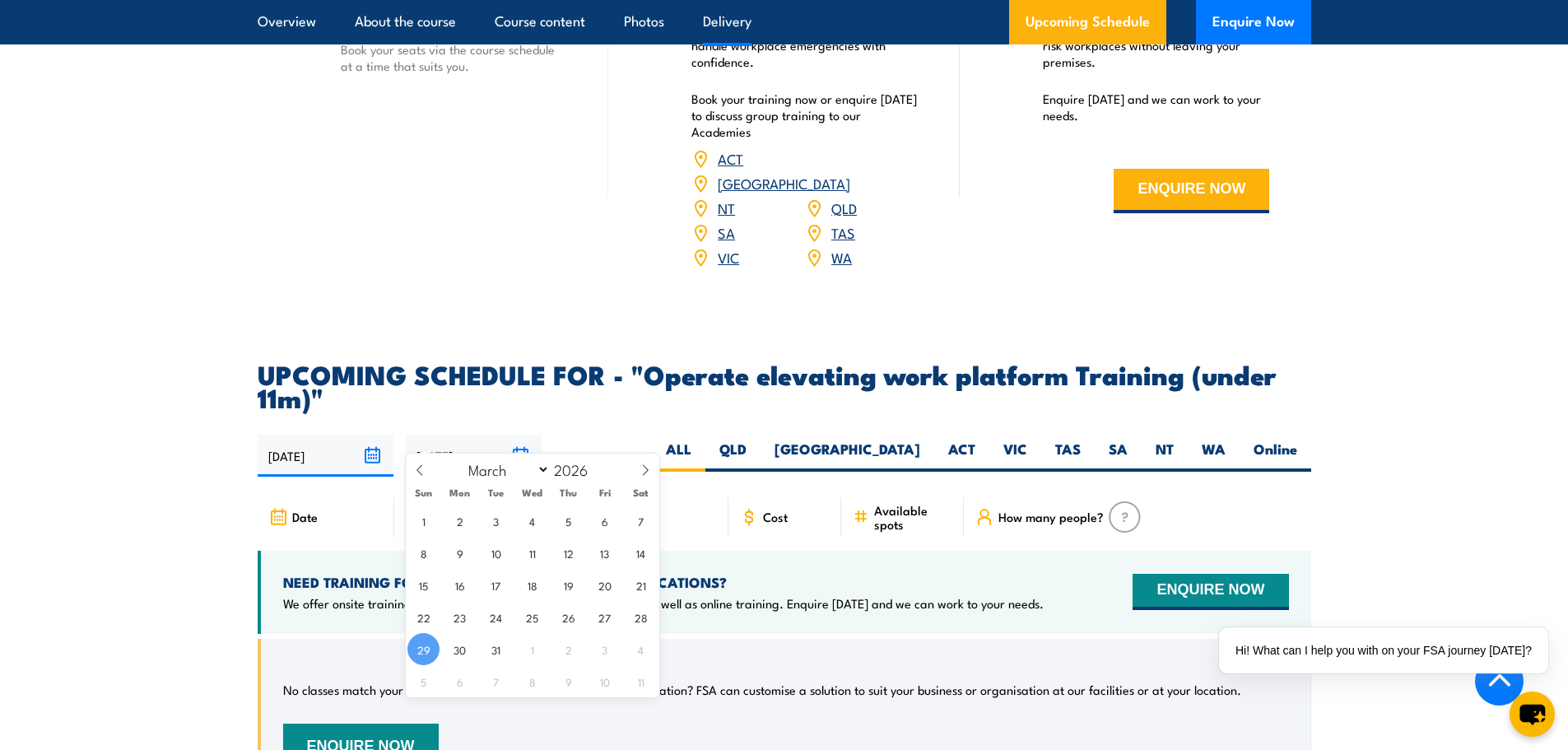
click at [525, 434] on input "[DATE]" at bounding box center [474, 455] width 136 height 42
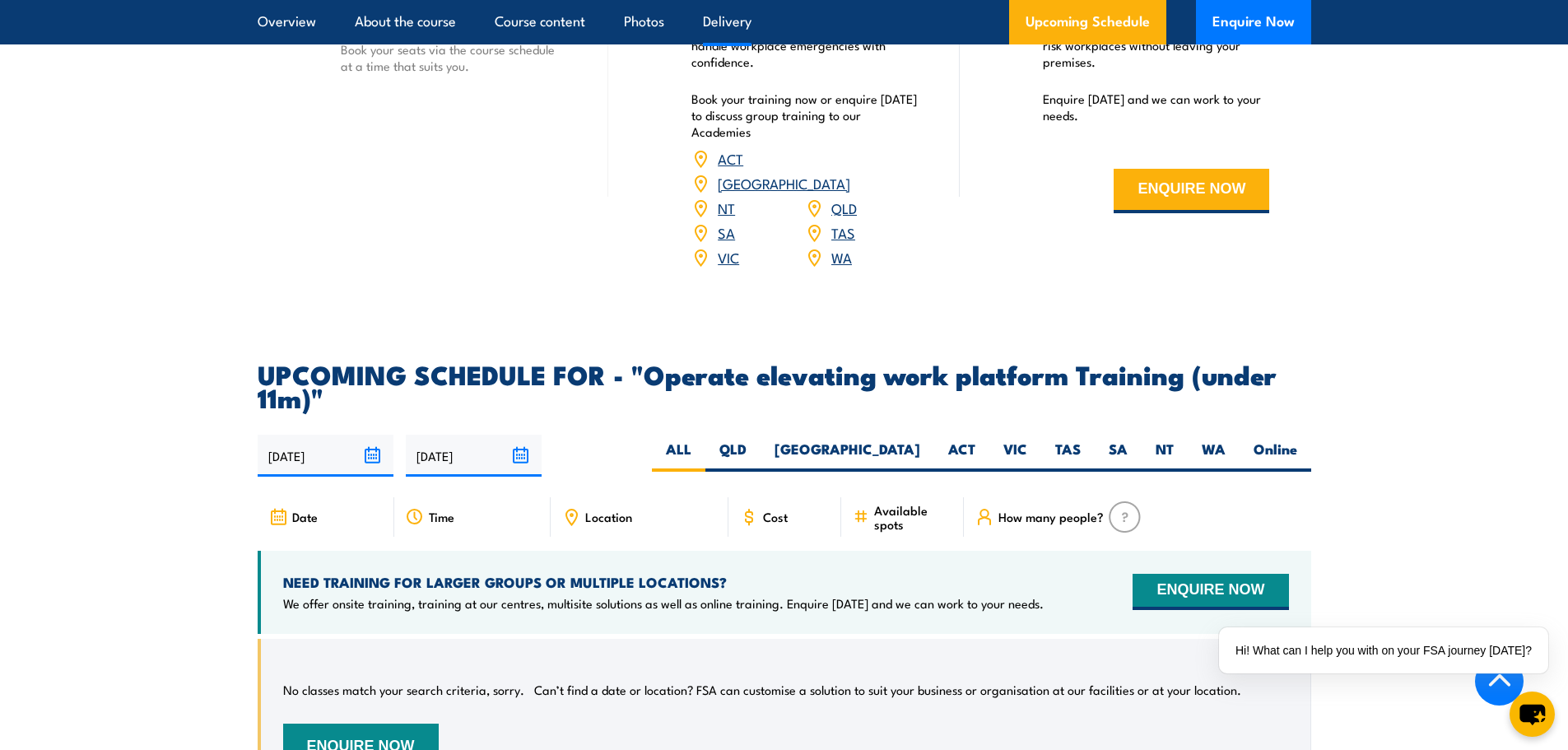
drag, startPoint x: 651, startPoint y: 401, endPoint x: 567, endPoint y: 415, distance: 85.2
click at [649, 402] on article "UPCOMING SCHEDULE FOR - "Operate elevating work platform Training (under 11m)" …" at bounding box center [784, 590] width 1054 height 458
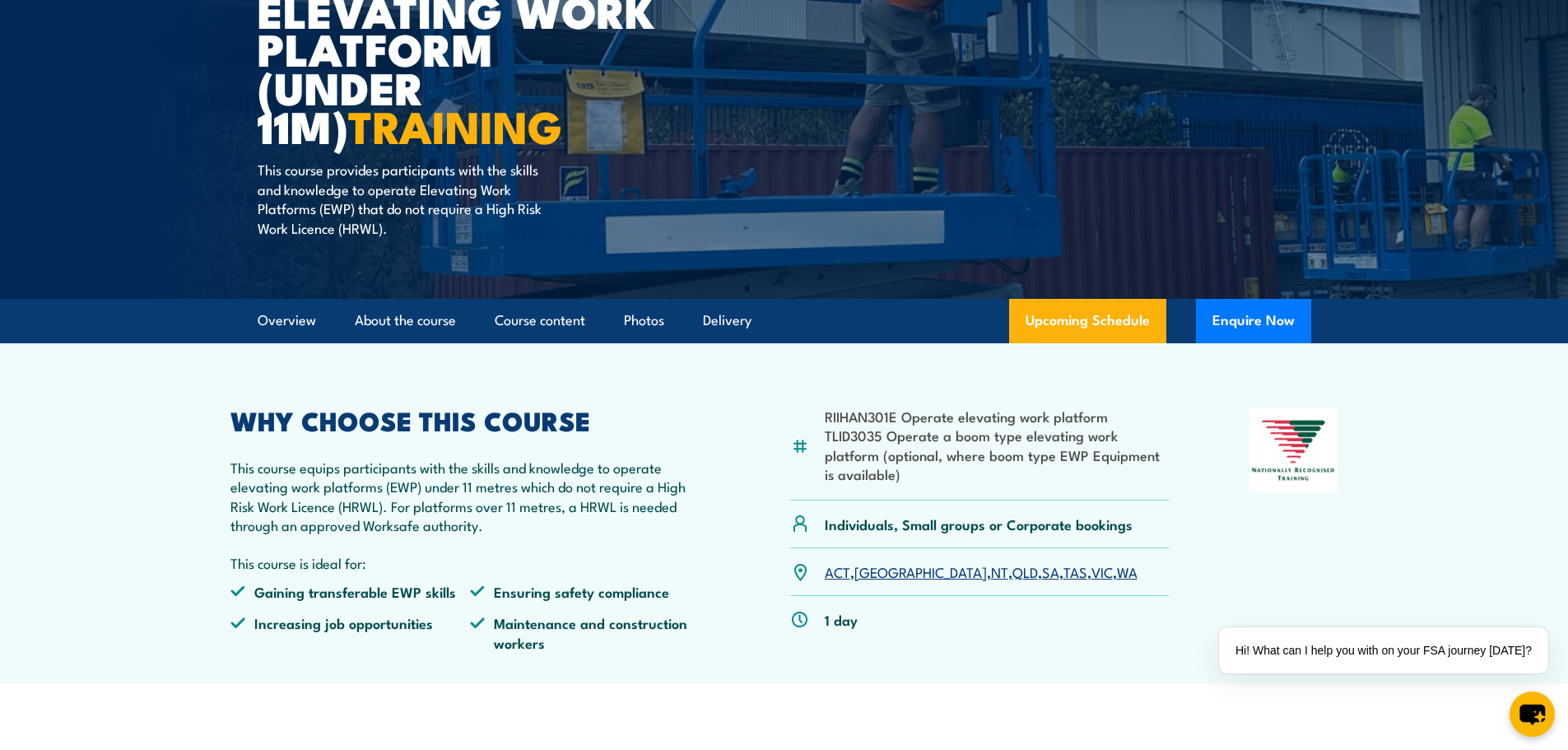
scroll to position [247, 0]
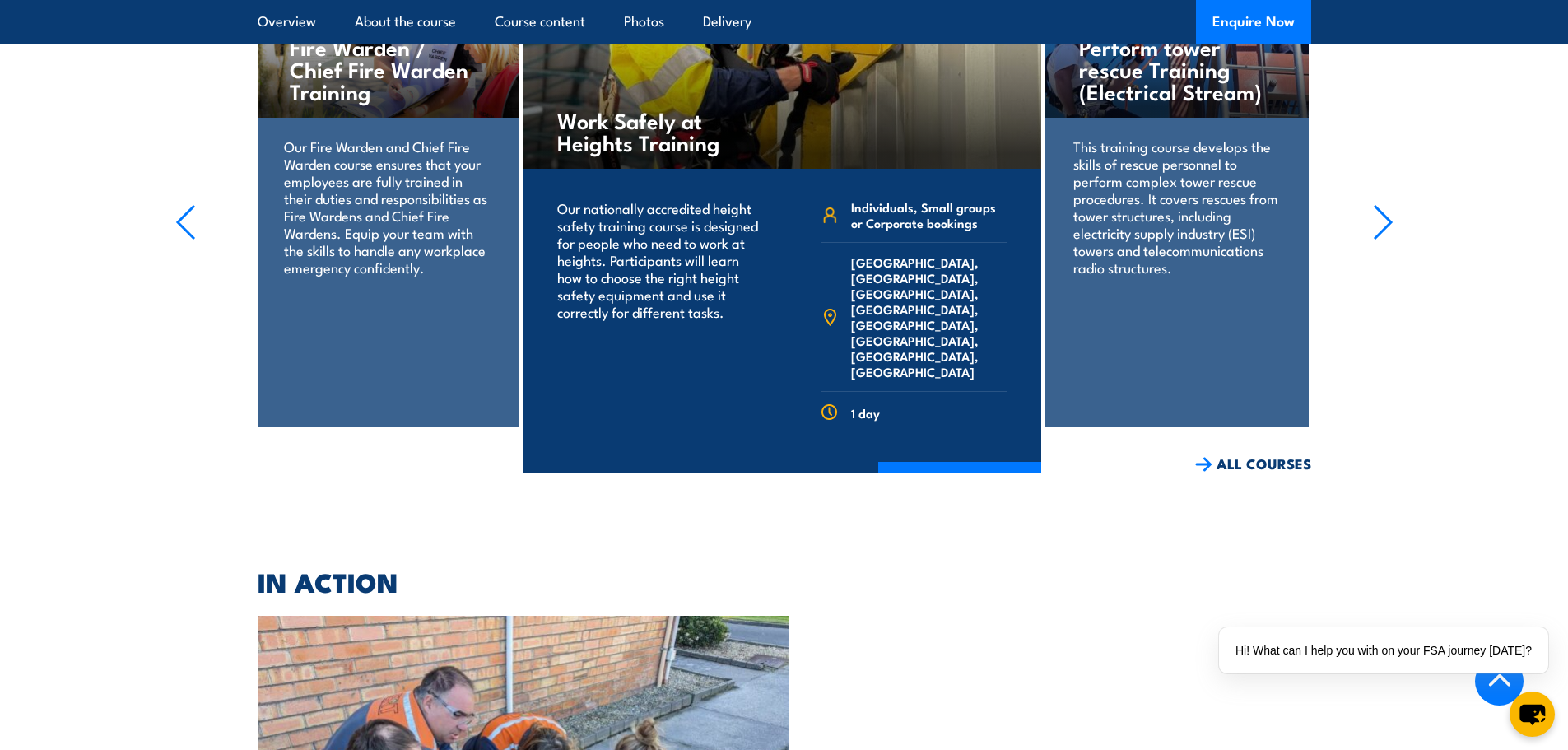
scroll to position [3293, 0]
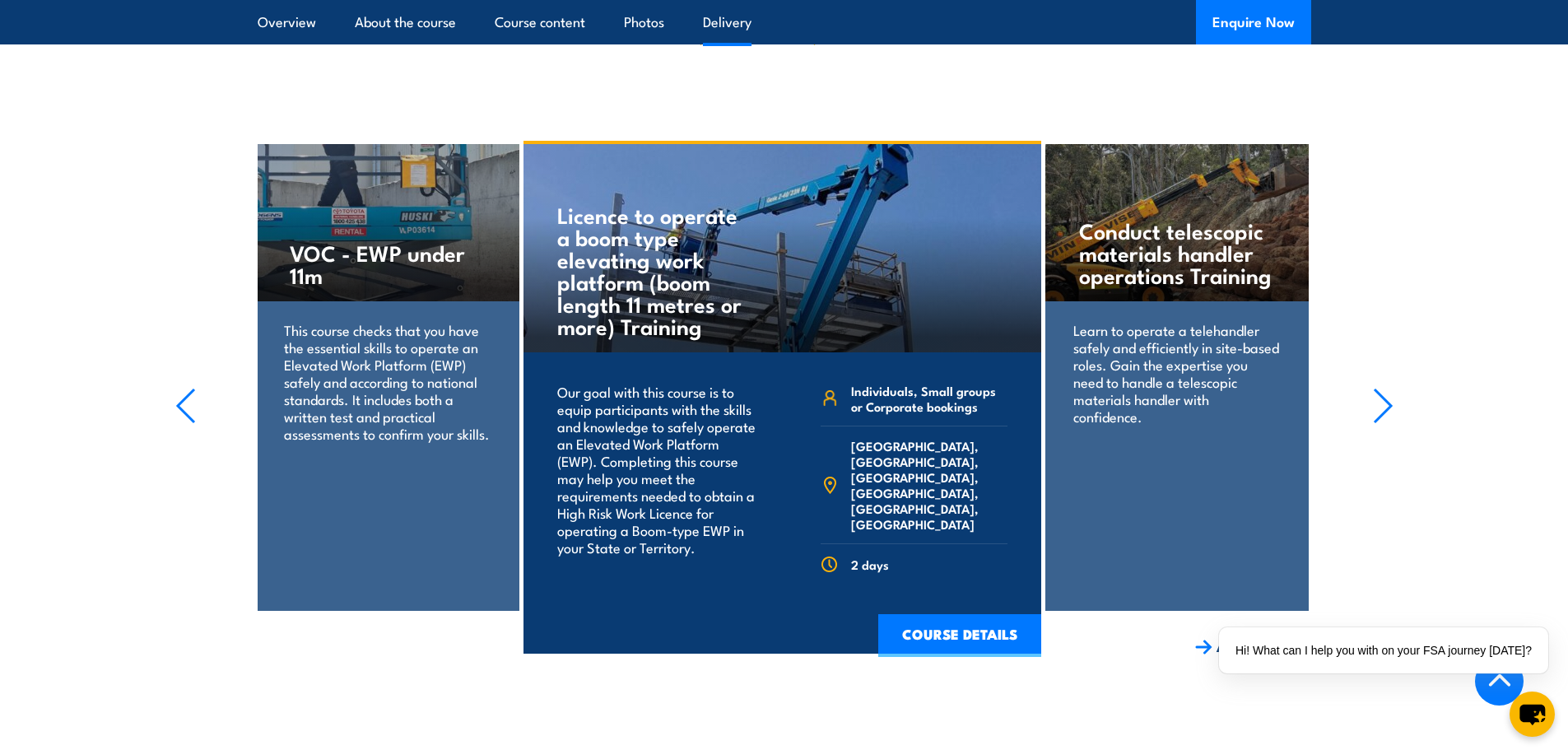
scroll to position [2140, 0]
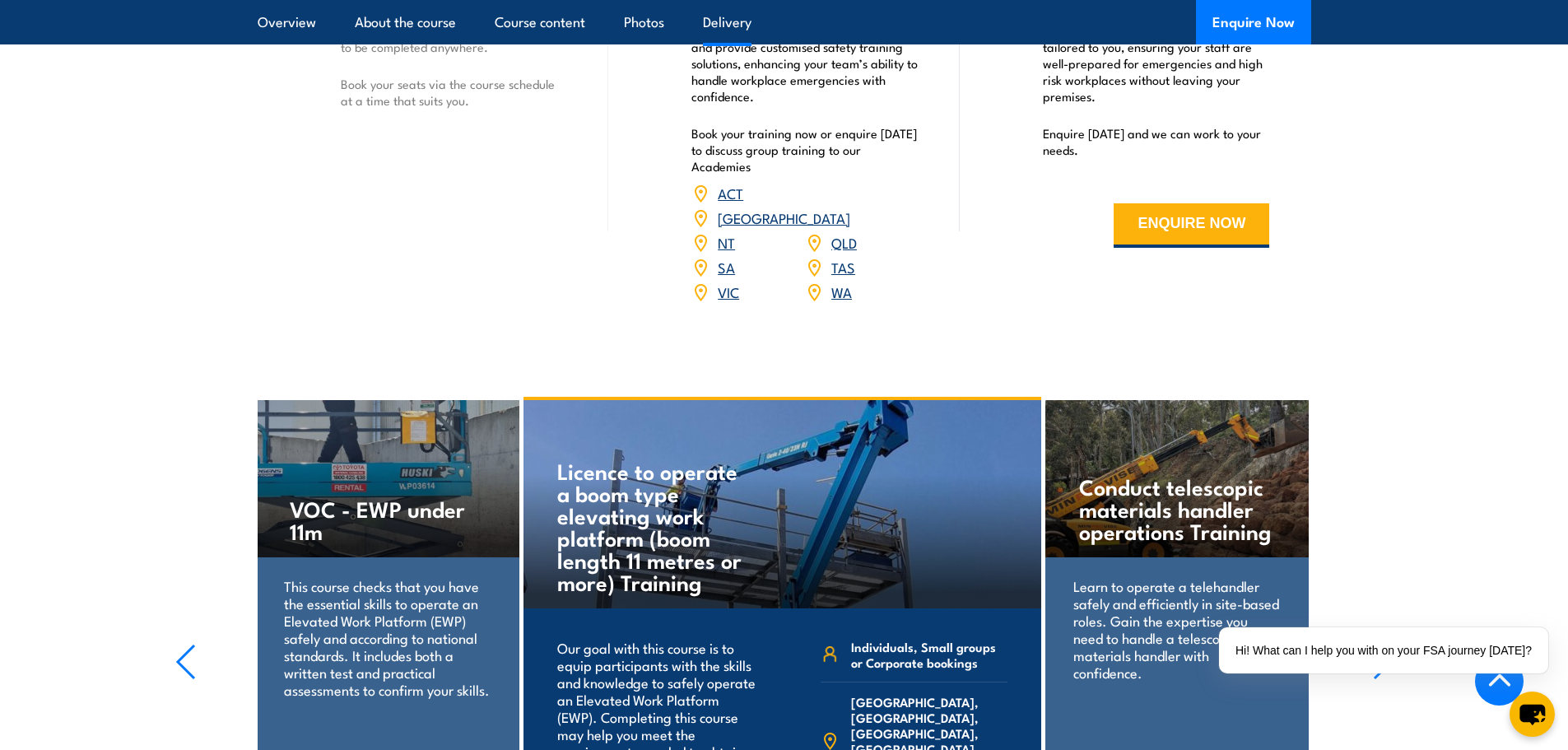
click at [839, 208] on link "[GEOGRAPHIC_DATA]" at bounding box center [784, 218] width 132 height 20
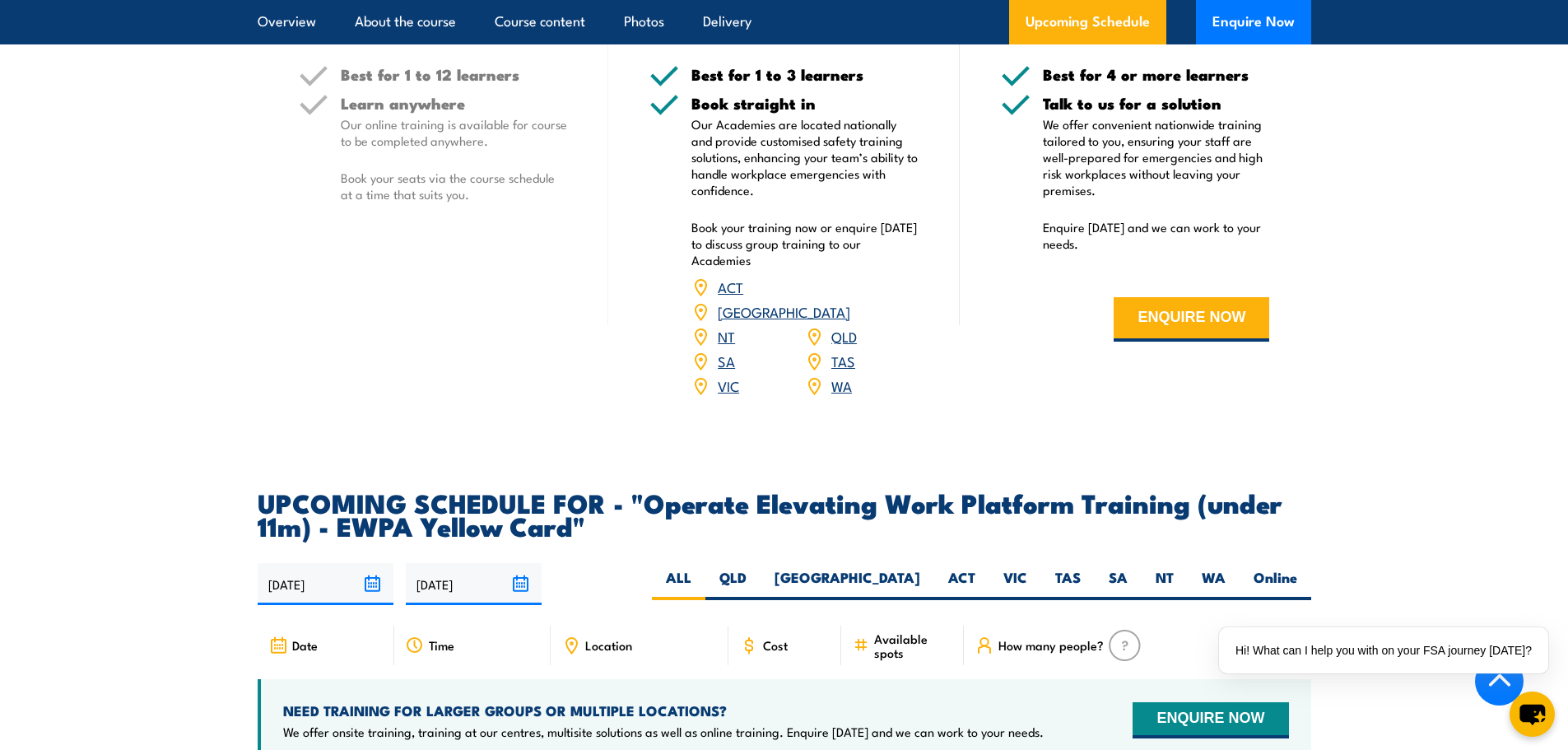
scroll to position [2470, 0]
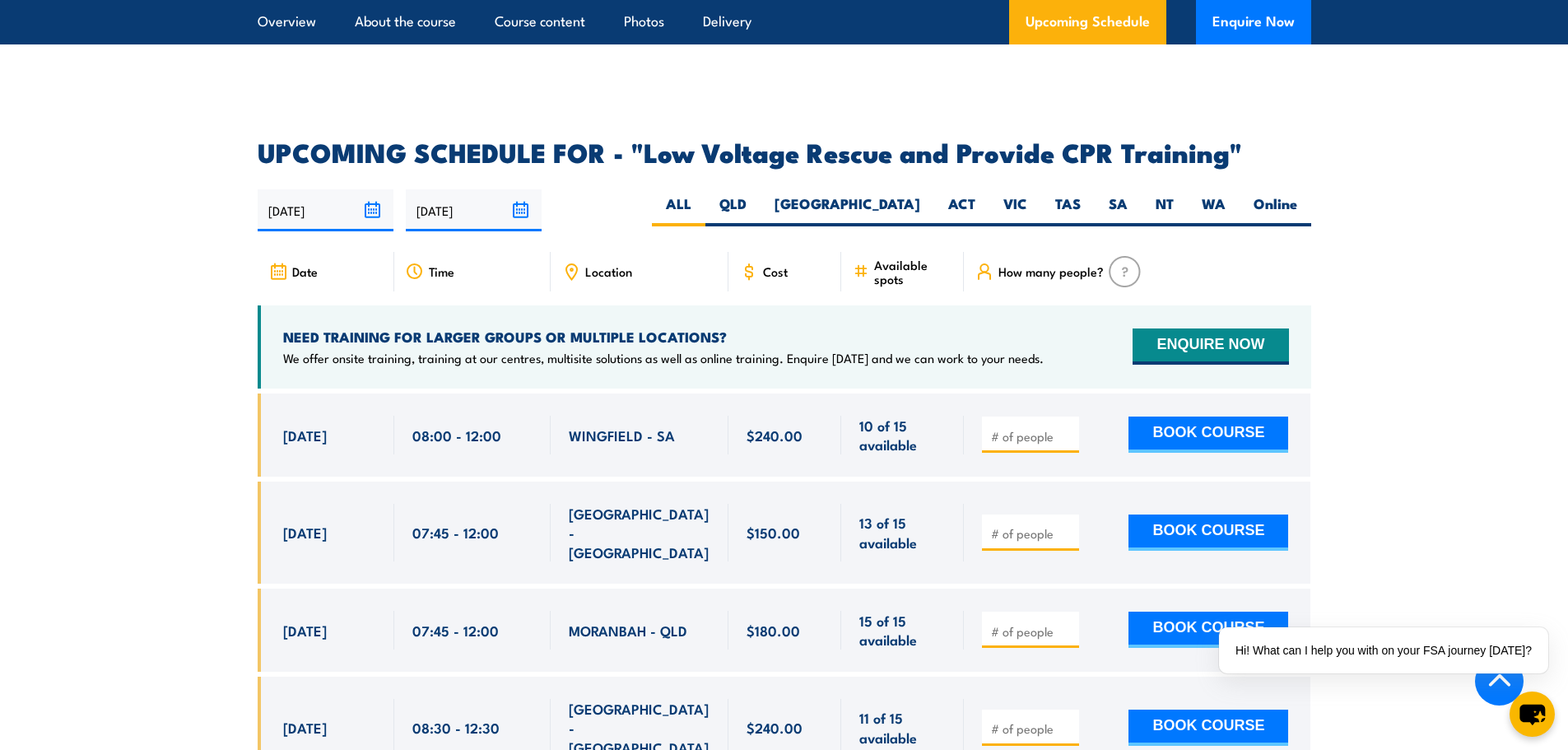
scroll to position [2717, 0]
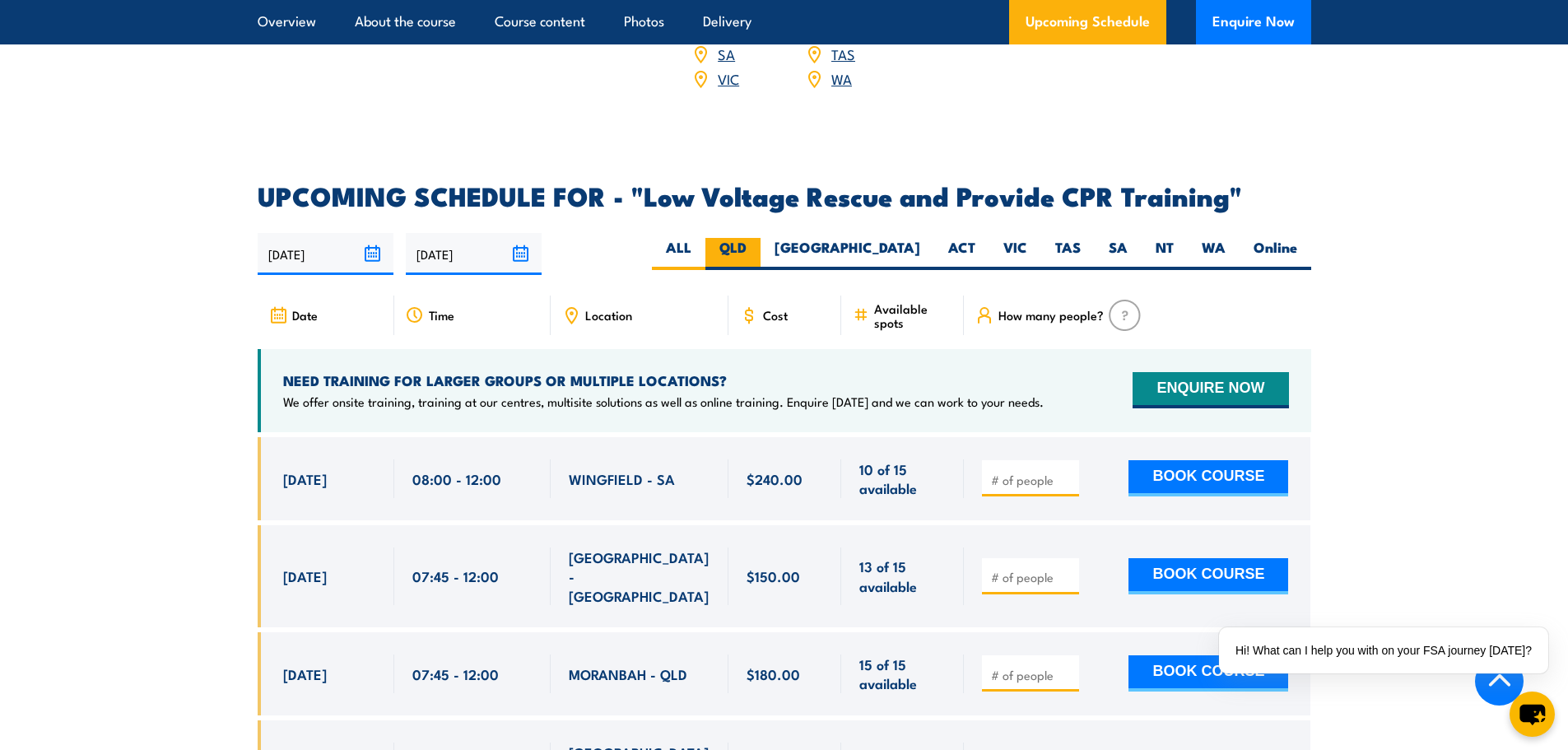
click at [892, 238] on label "[GEOGRAPHIC_DATA]" at bounding box center [848, 253] width 174 height 32
click at [920, 238] on input "[GEOGRAPHIC_DATA]" at bounding box center [926, 243] width 11 height 11
radio input "true"
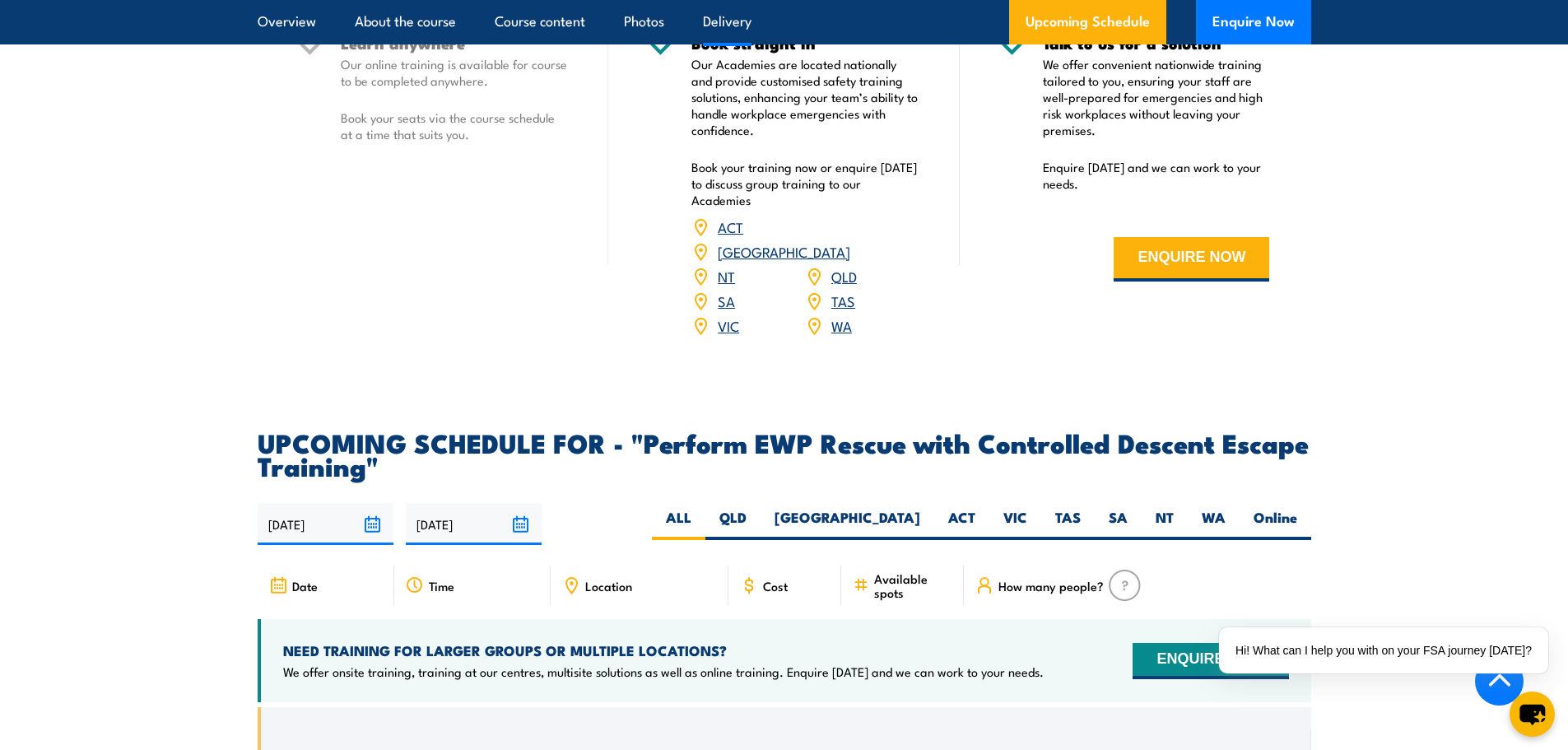
scroll to position [2470, 0]
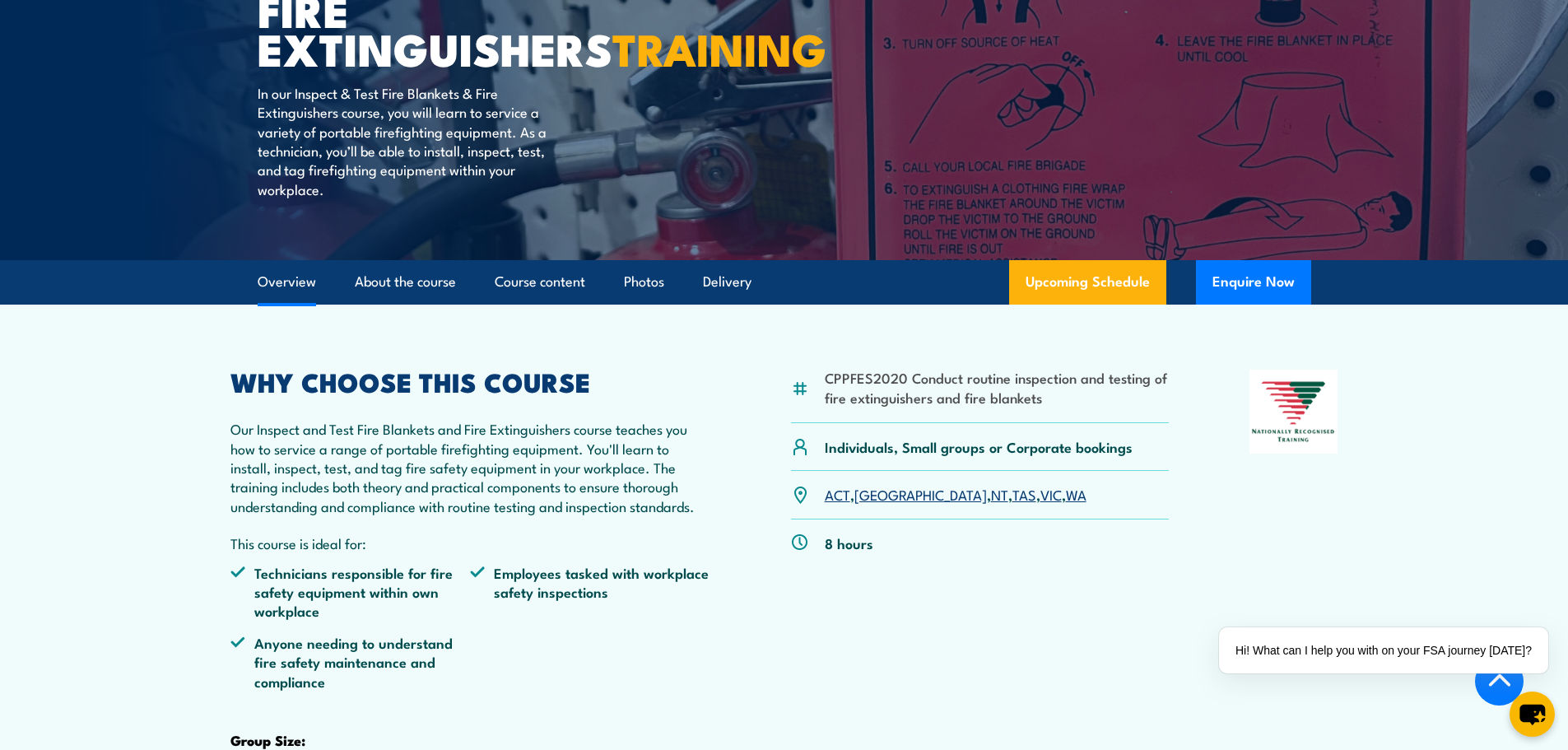
scroll to position [412, 0]
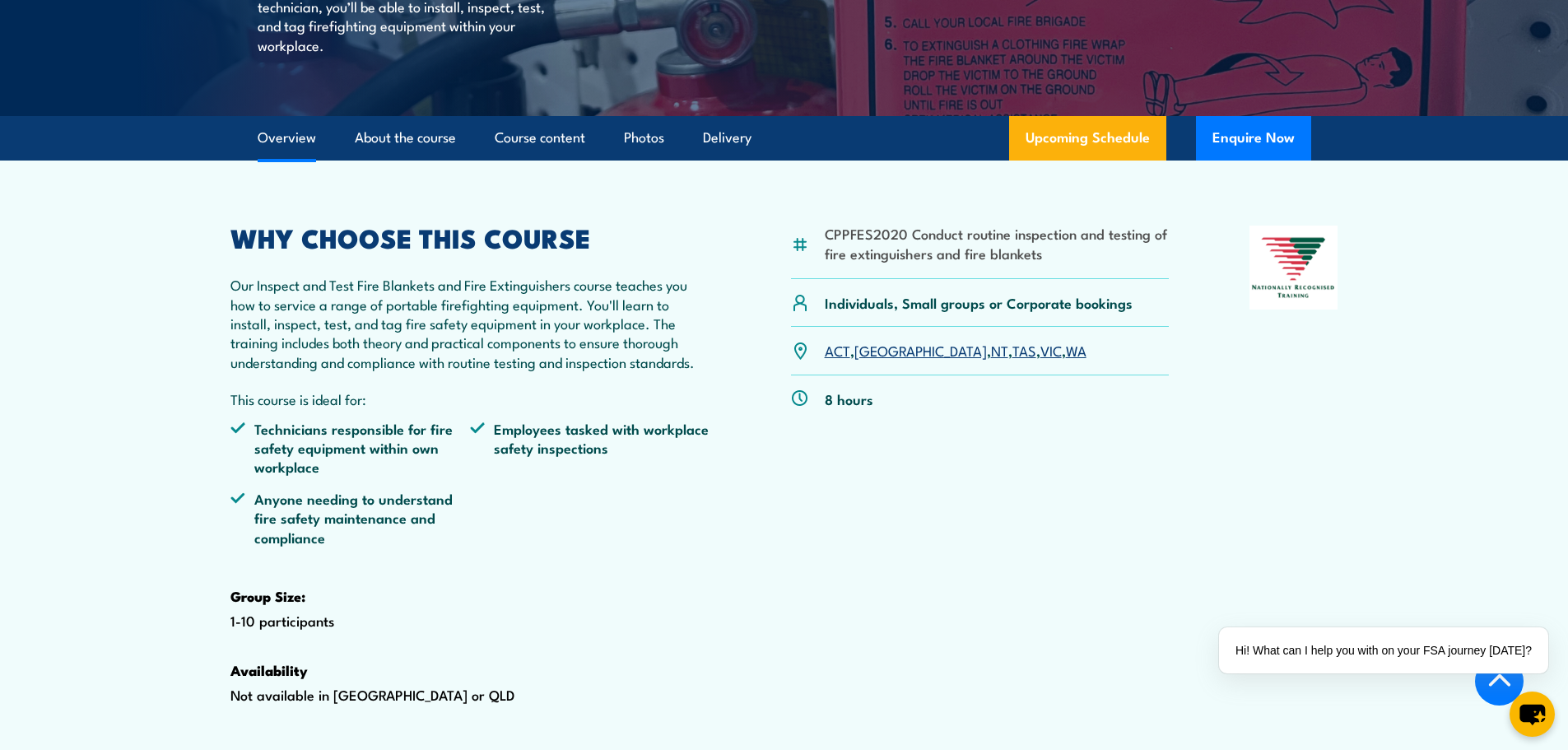
click at [866, 360] on link "[GEOGRAPHIC_DATA]" at bounding box center [920, 350] width 132 height 20
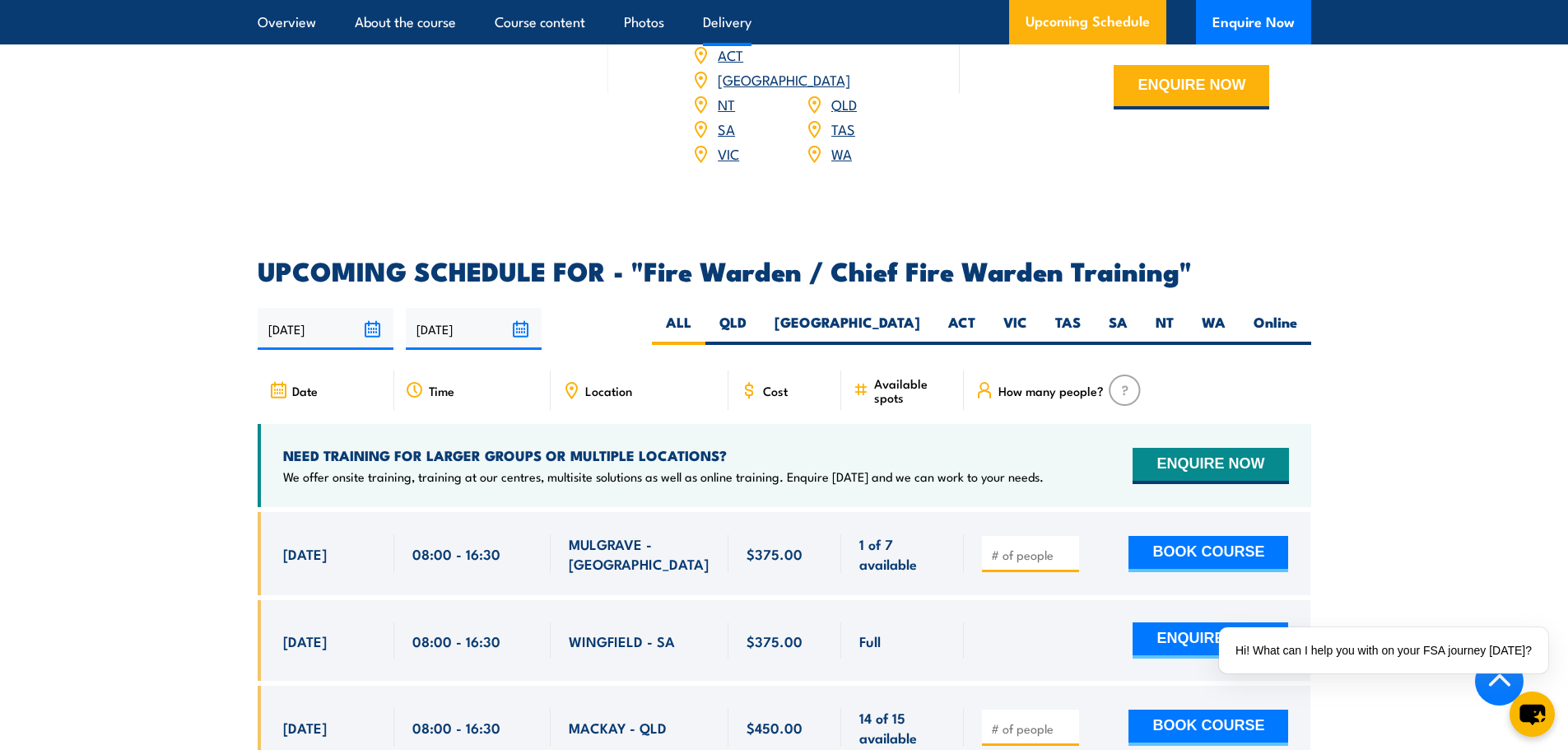
scroll to position [2552, 0]
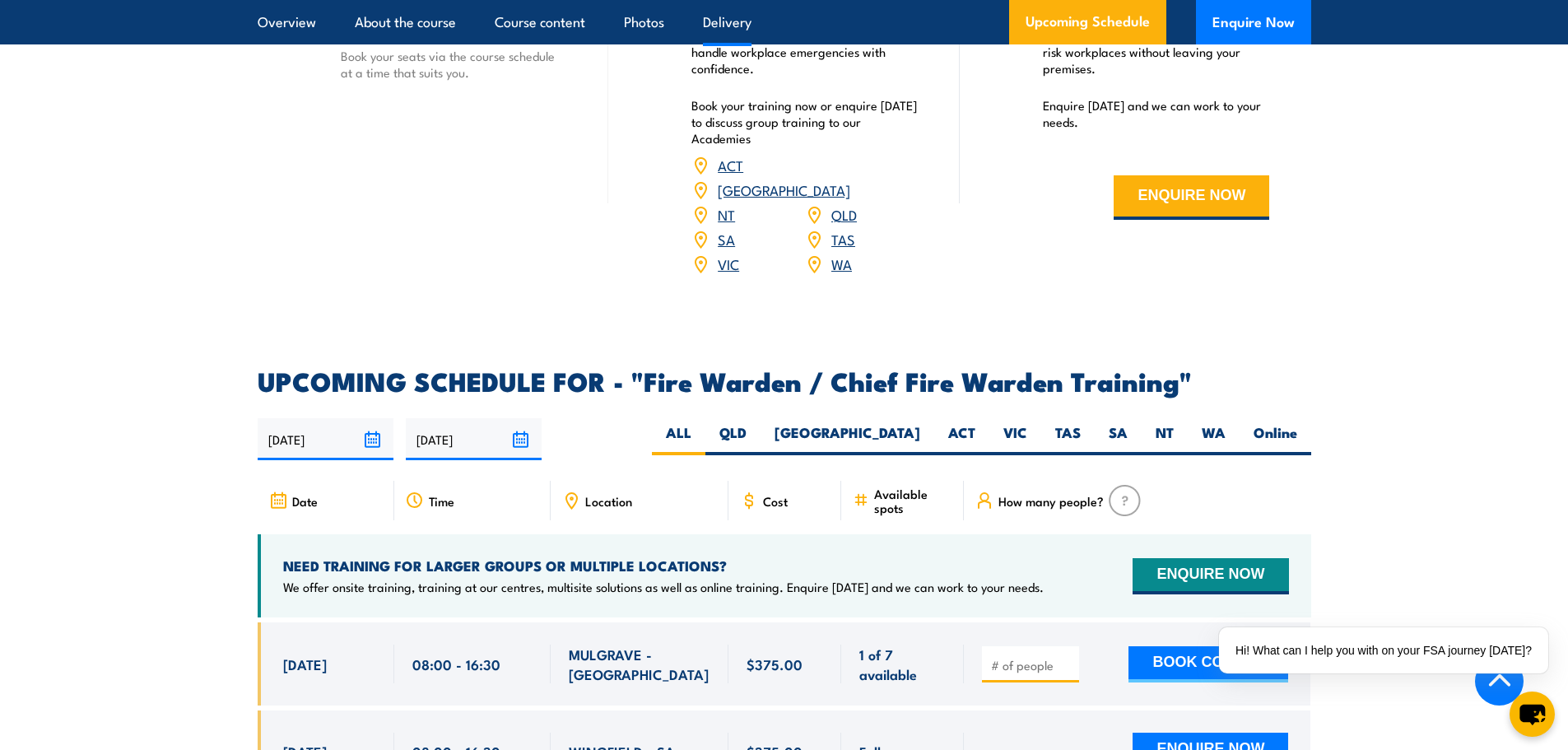
drag, startPoint x: 893, startPoint y: 433, endPoint x: 1035, endPoint y: 159, distance: 308.6
click at [893, 432] on label "[GEOGRAPHIC_DATA]" at bounding box center [848, 439] width 174 height 32
click at [920, 432] on input "[GEOGRAPHIC_DATA]" at bounding box center [926, 429] width 11 height 11
radio input "true"
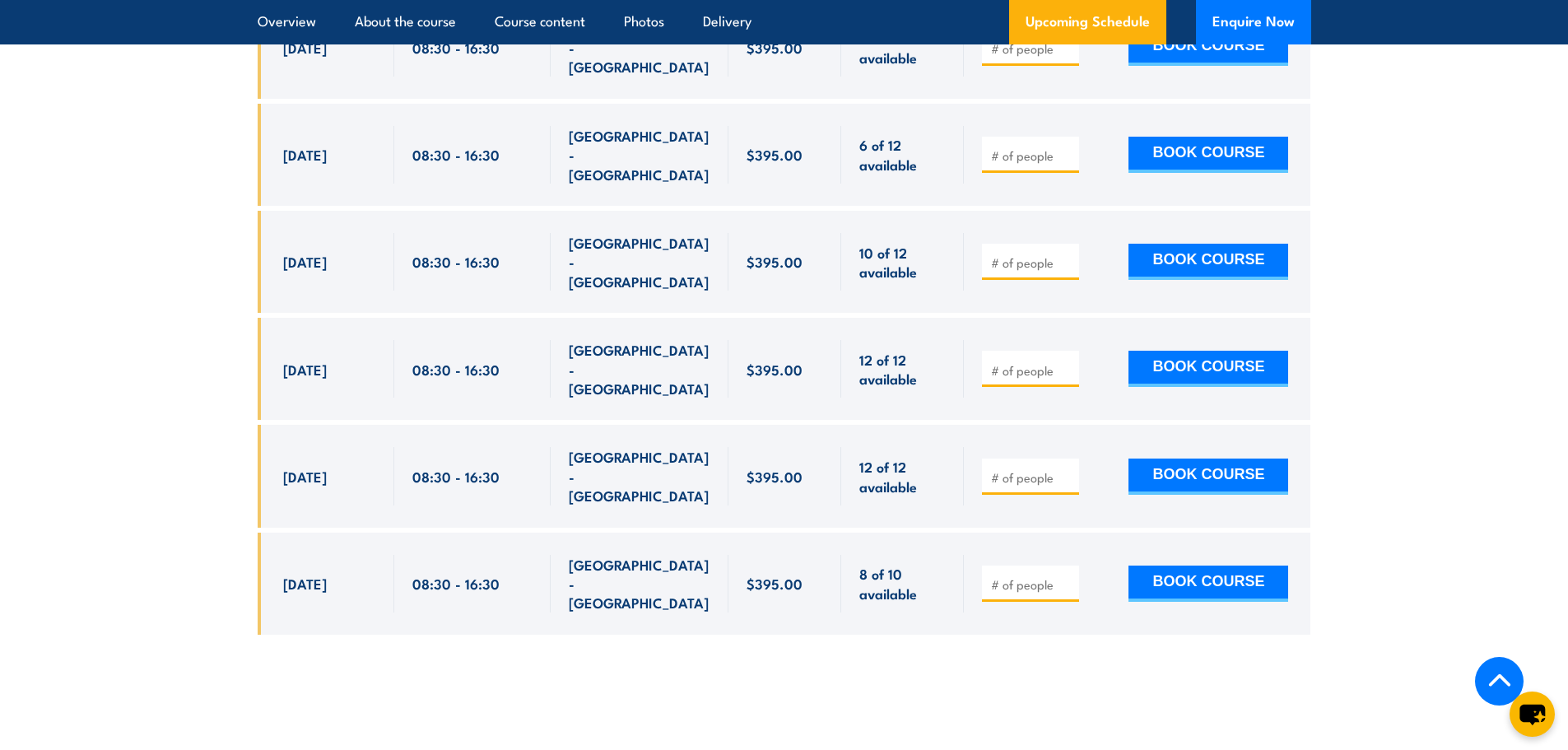
scroll to position [3222, 0]
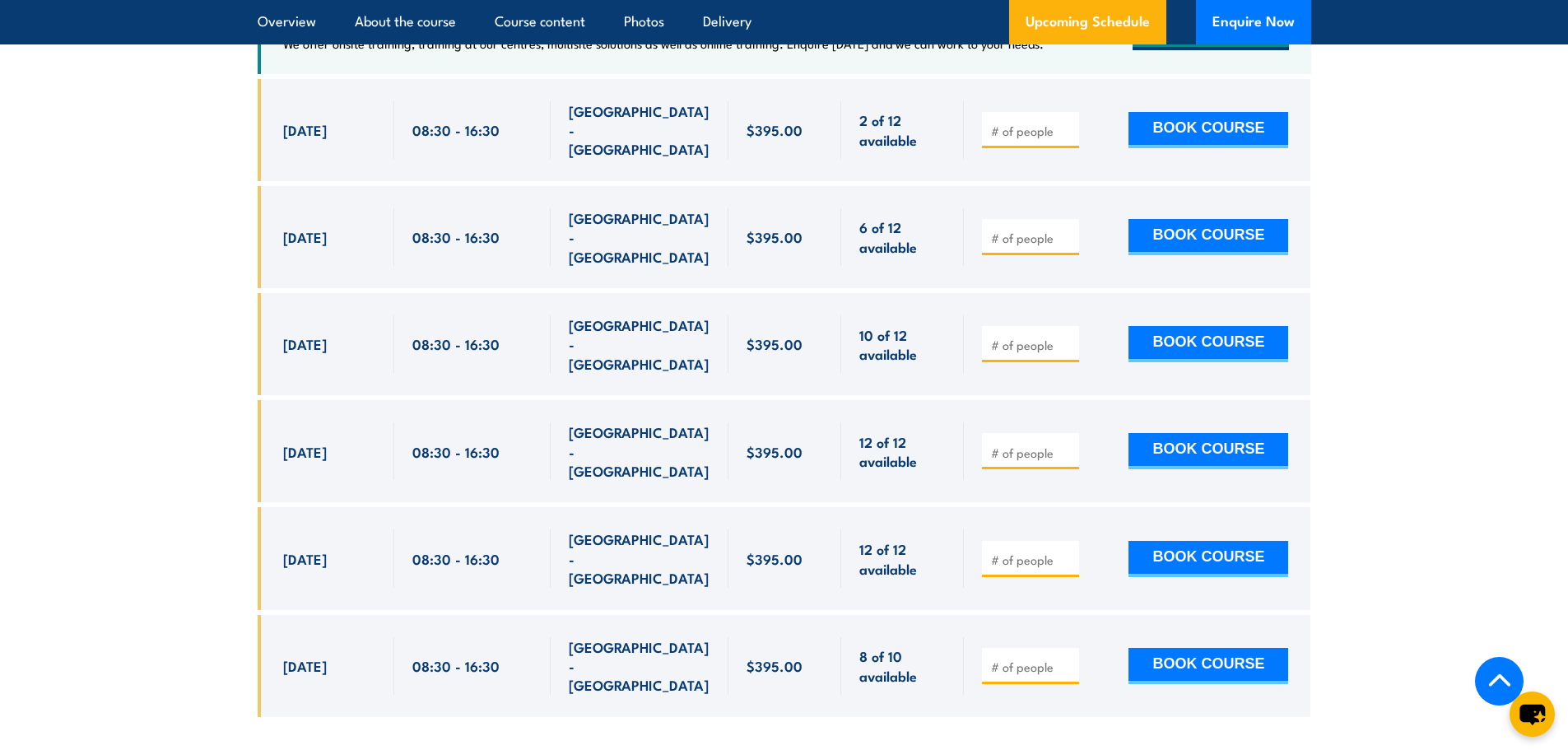
click at [172, 237] on section "UPCOMING SCHEDULE FOR - "Inspect and test fire blankets and fire extinguishers …" at bounding box center [784, 272] width 1568 height 940
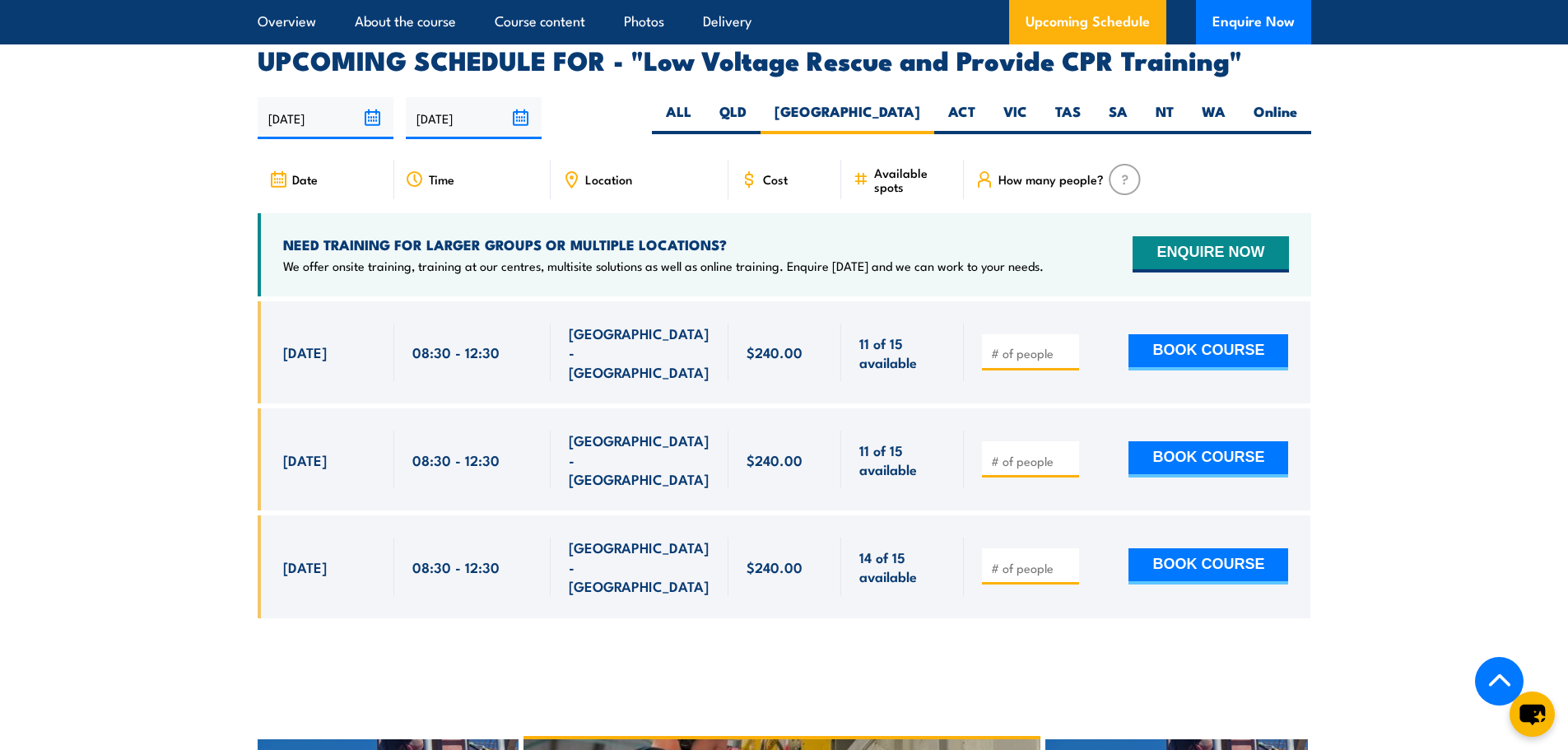
click at [1351, 124] on section "UPCOMING SCHEDULE FOR - "Low Voltage Rescue and Provide CPR Training" 30/09/202…" at bounding box center [784, 346] width 1568 height 595
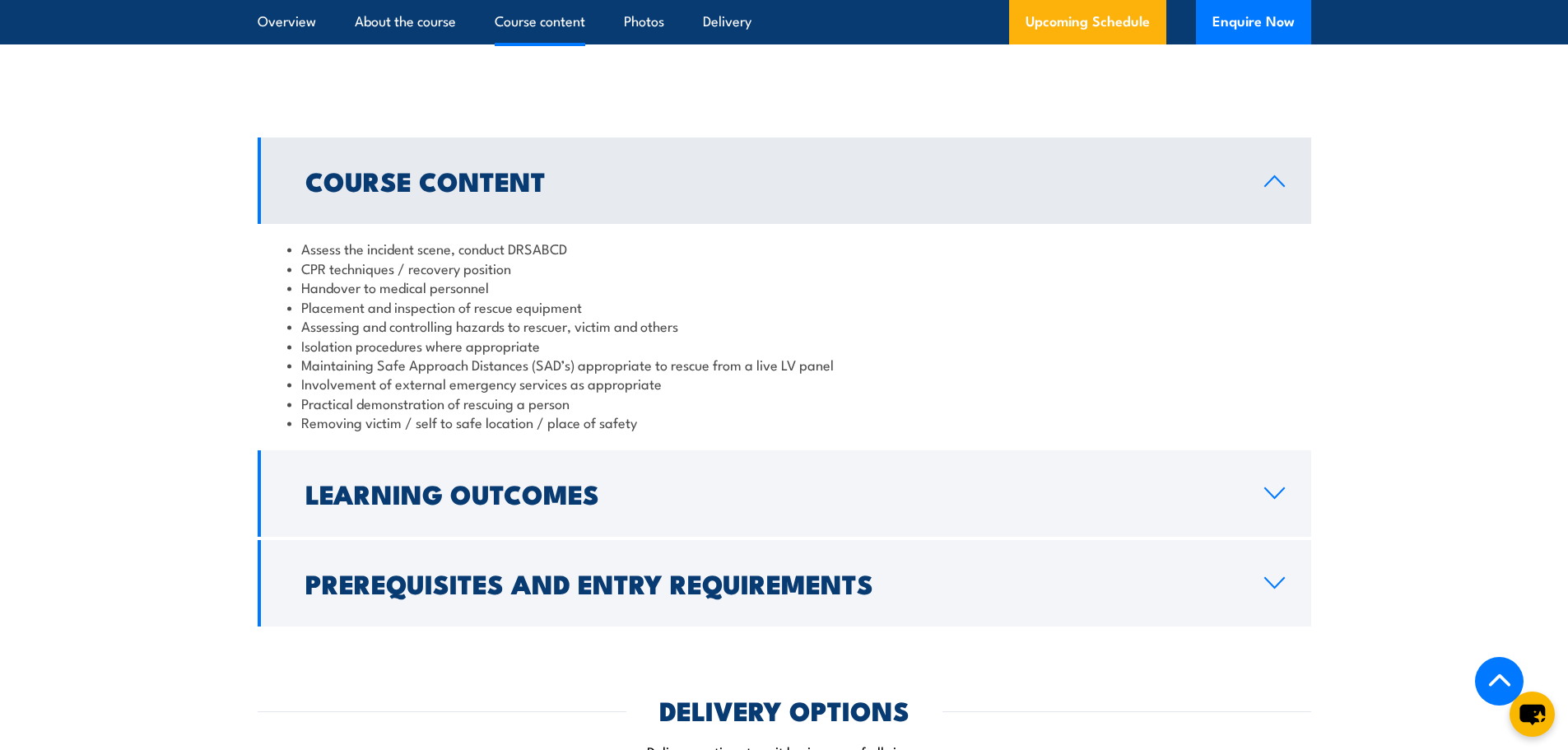
scroll to position [1535, 0]
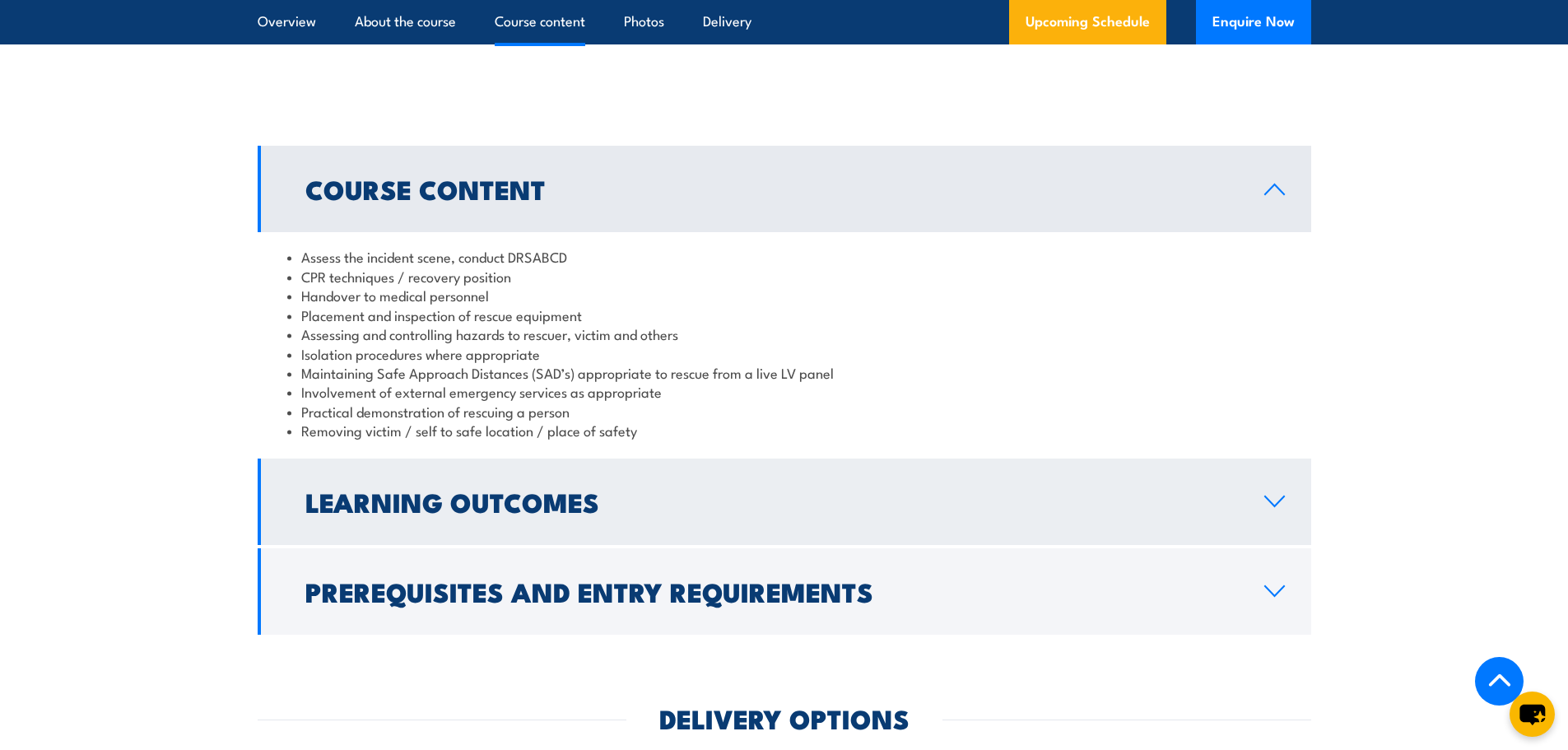
click at [609, 490] on h2 "Learning Outcomes" at bounding box center [772, 501] width 933 height 23
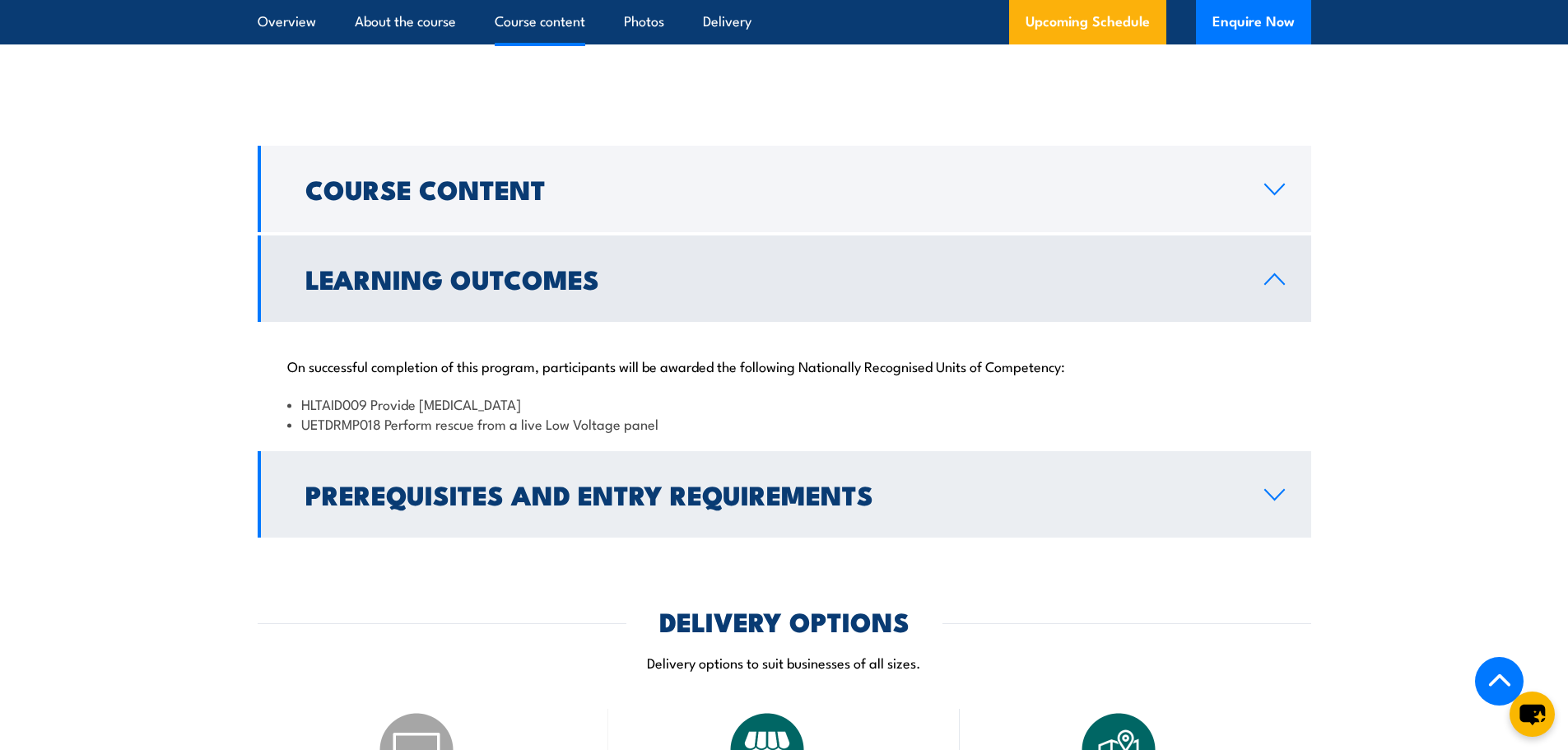
click at [579, 482] on h2 "Prerequisites and Entry Requirements" at bounding box center [772, 493] width 933 height 23
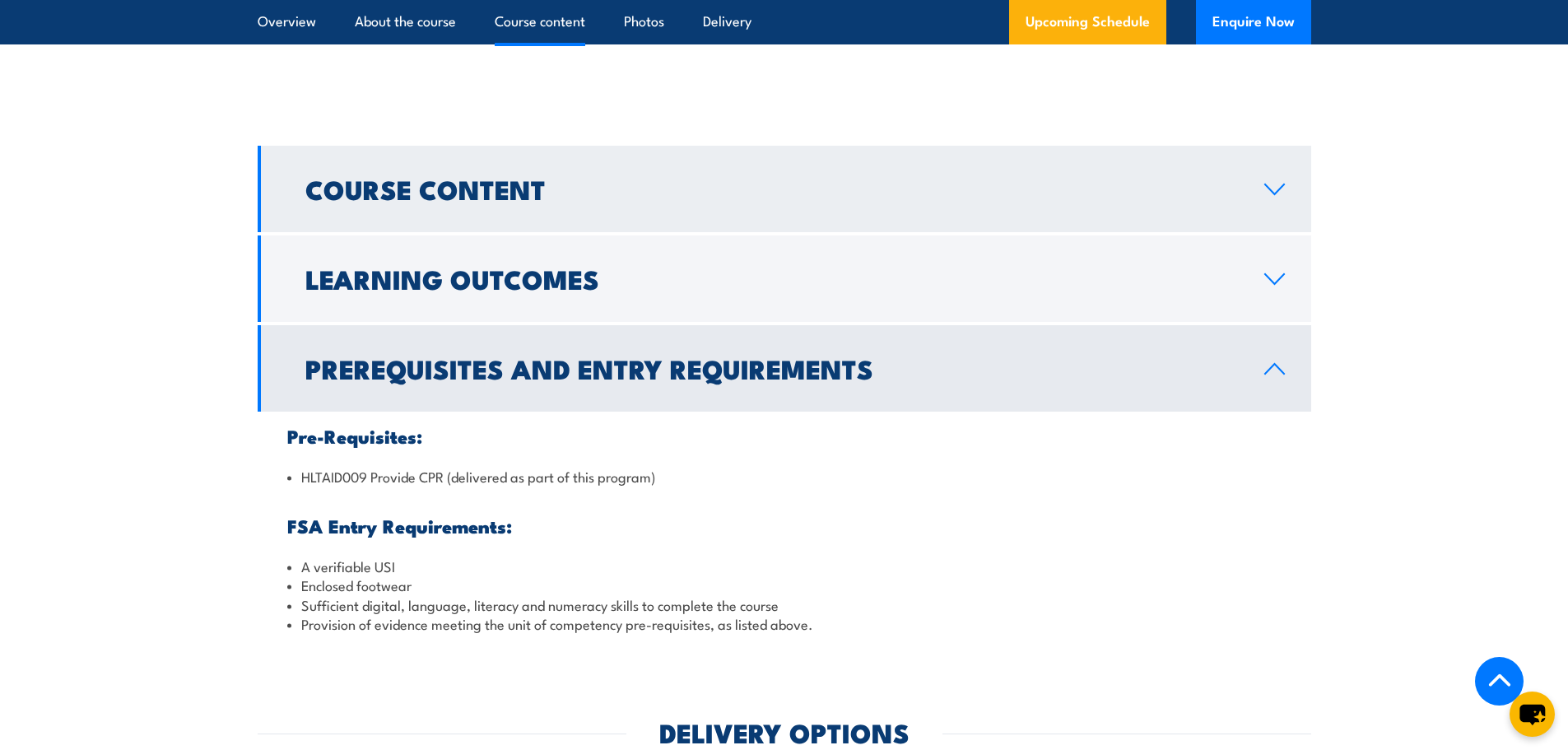
drag, startPoint x: 551, startPoint y: 184, endPoint x: 547, endPoint y: 198, distance: 14.6
click at [551, 183] on link "Course Content" at bounding box center [784, 189] width 1054 height 86
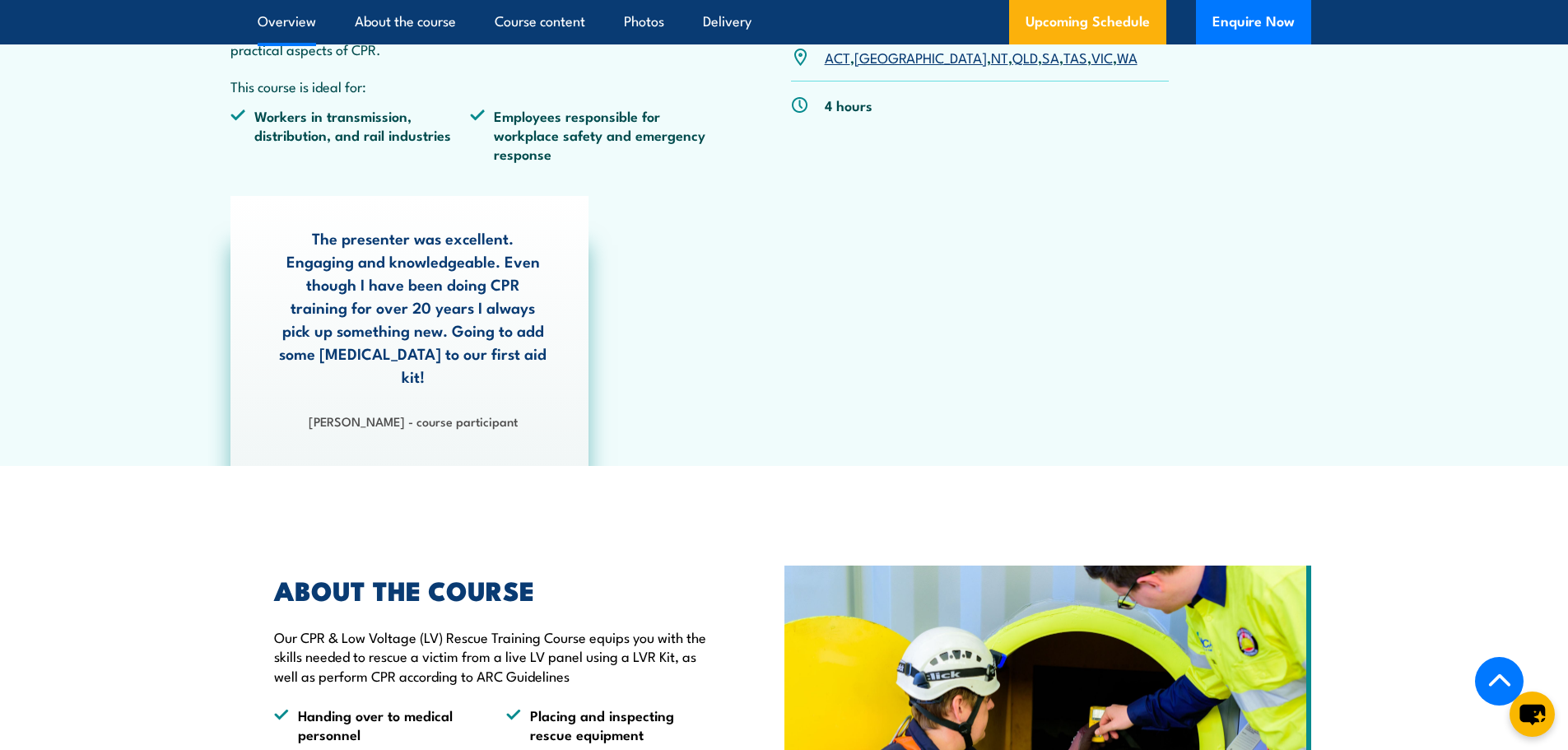
scroll to position [383, 0]
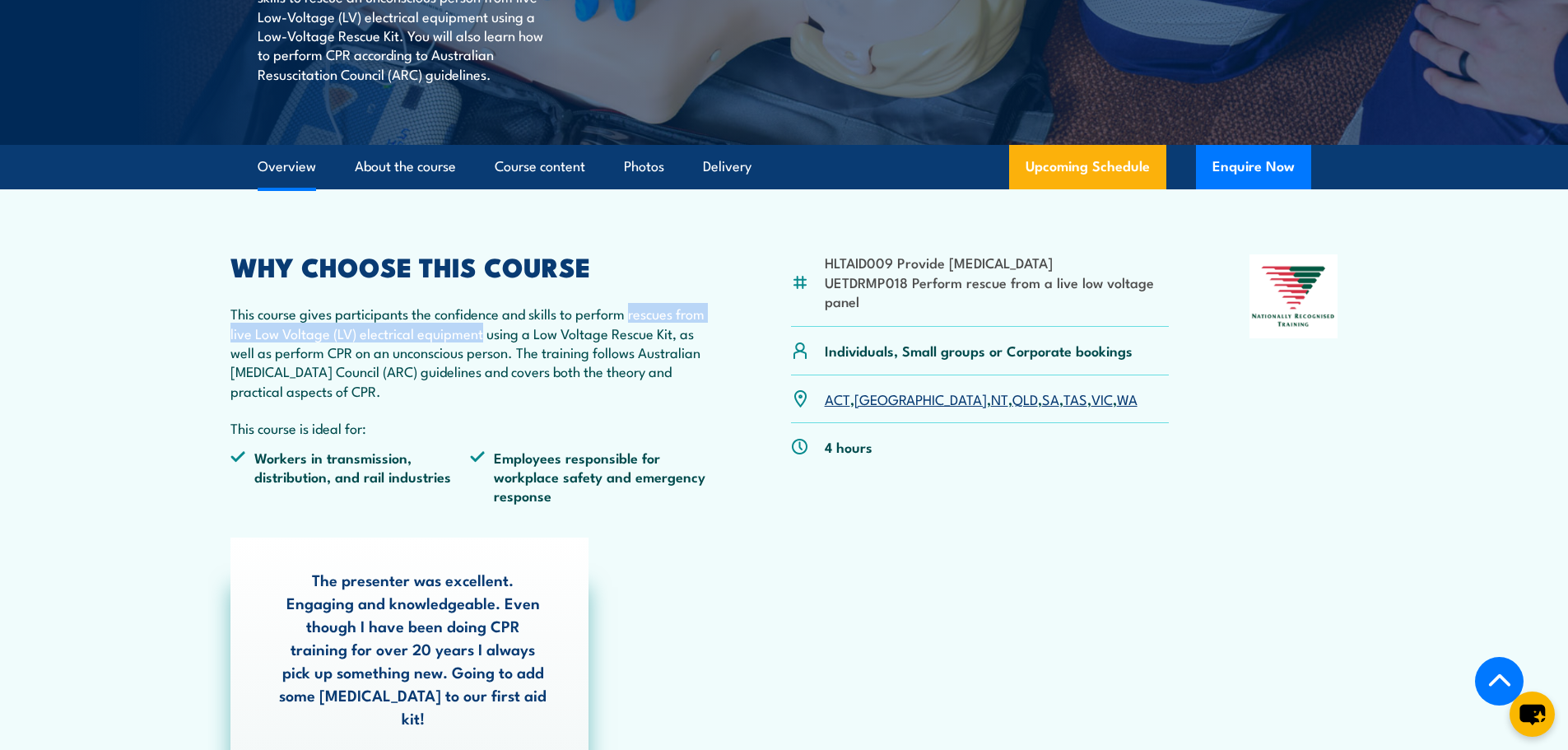
drag, startPoint x: 632, startPoint y: 314, endPoint x: 484, endPoint y: 335, distance: 149.5
click at [484, 335] on p "This course gives participants the confidence and skills to perform rescues fro…" at bounding box center [471, 352] width 481 height 96
click at [326, 335] on p "This course gives participants the confidence and skills to perform rescues fro…" at bounding box center [471, 352] width 481 height 96
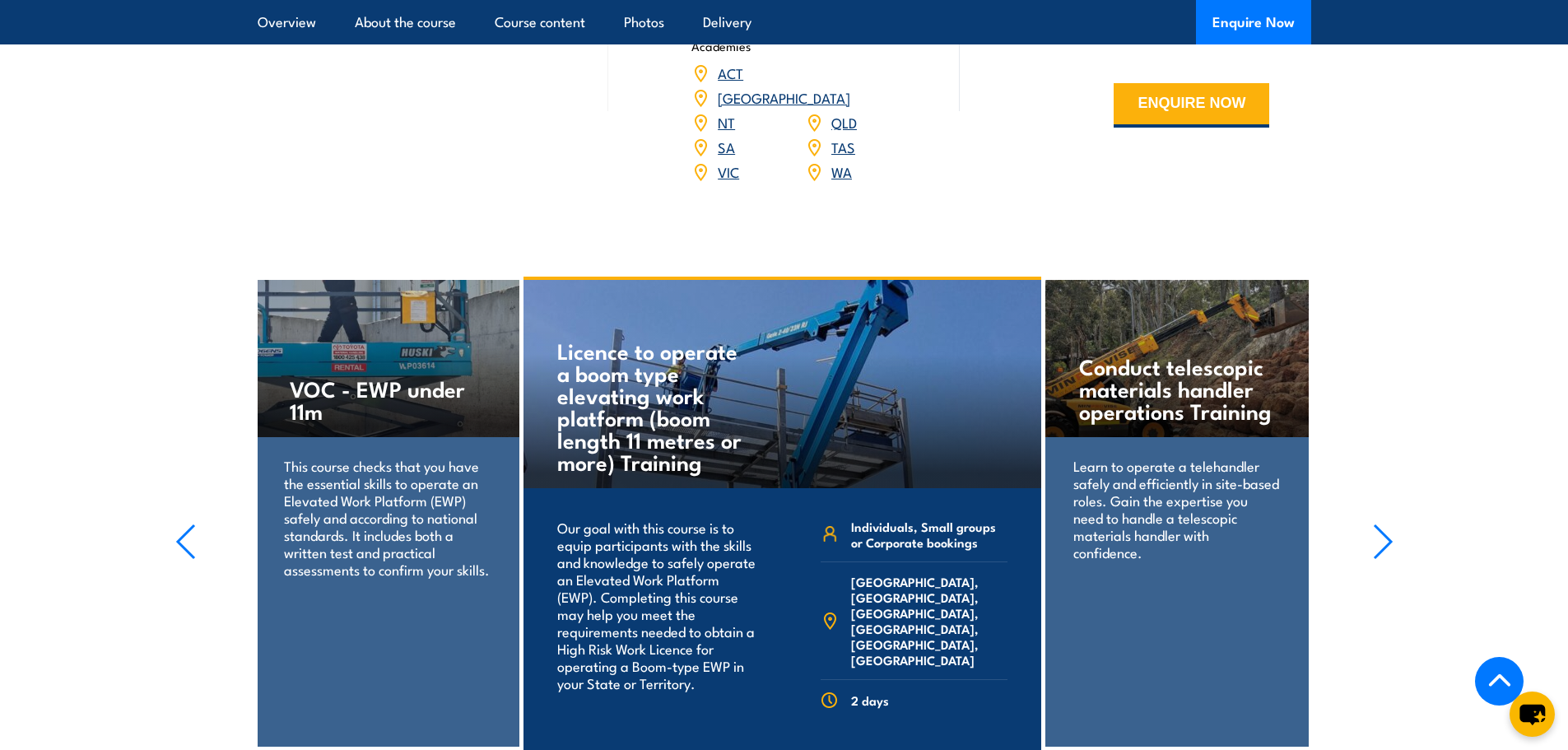
scroll to position [2388, 0]
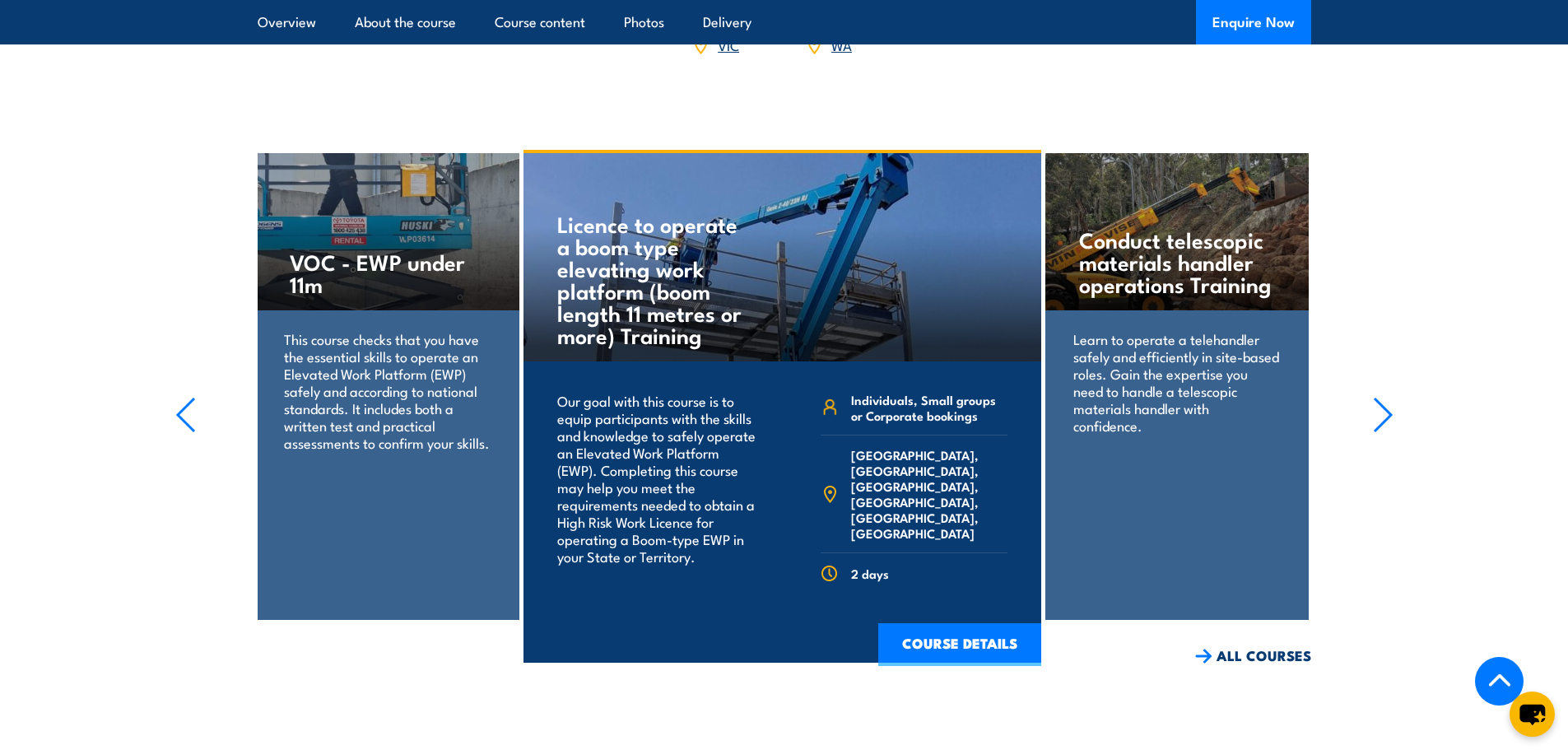
click at [1143, 520] on div "Conduct telescopic materials handler operations Training Learn to operate a tel…" at bounding box center [1177, 386] width 263 height 467
click at [1162, 228] on h4 "Conduct telescopic materials handler operations Training" at bounding box center [1176, 261] width 195 height 67
click at [1388, 397] on icon "button" at bounding box center [1383, 415] width 21 height 36
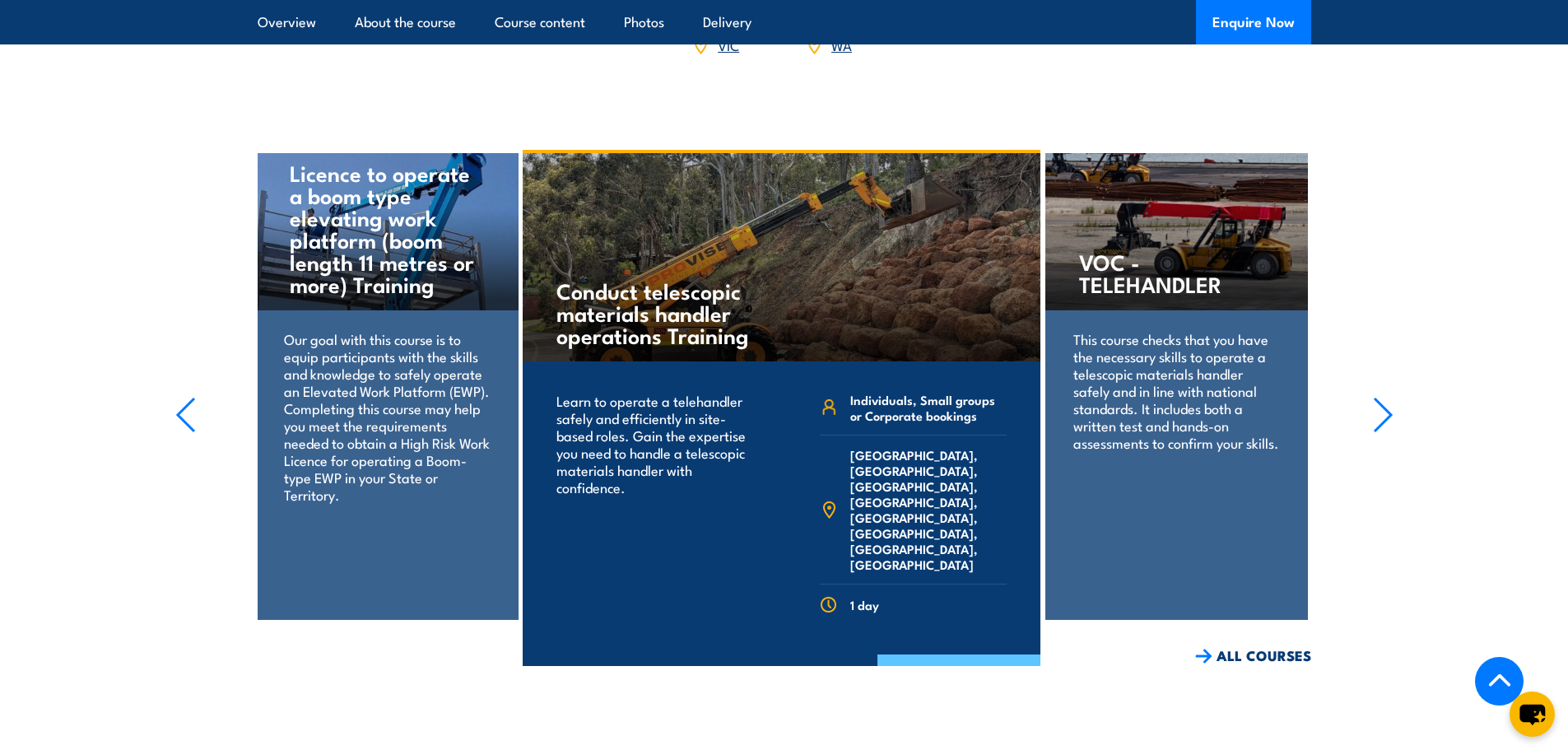
click at [941, 655] on link "COURSE DETAILS" at bounding box center [959, 676] width 163 height 43
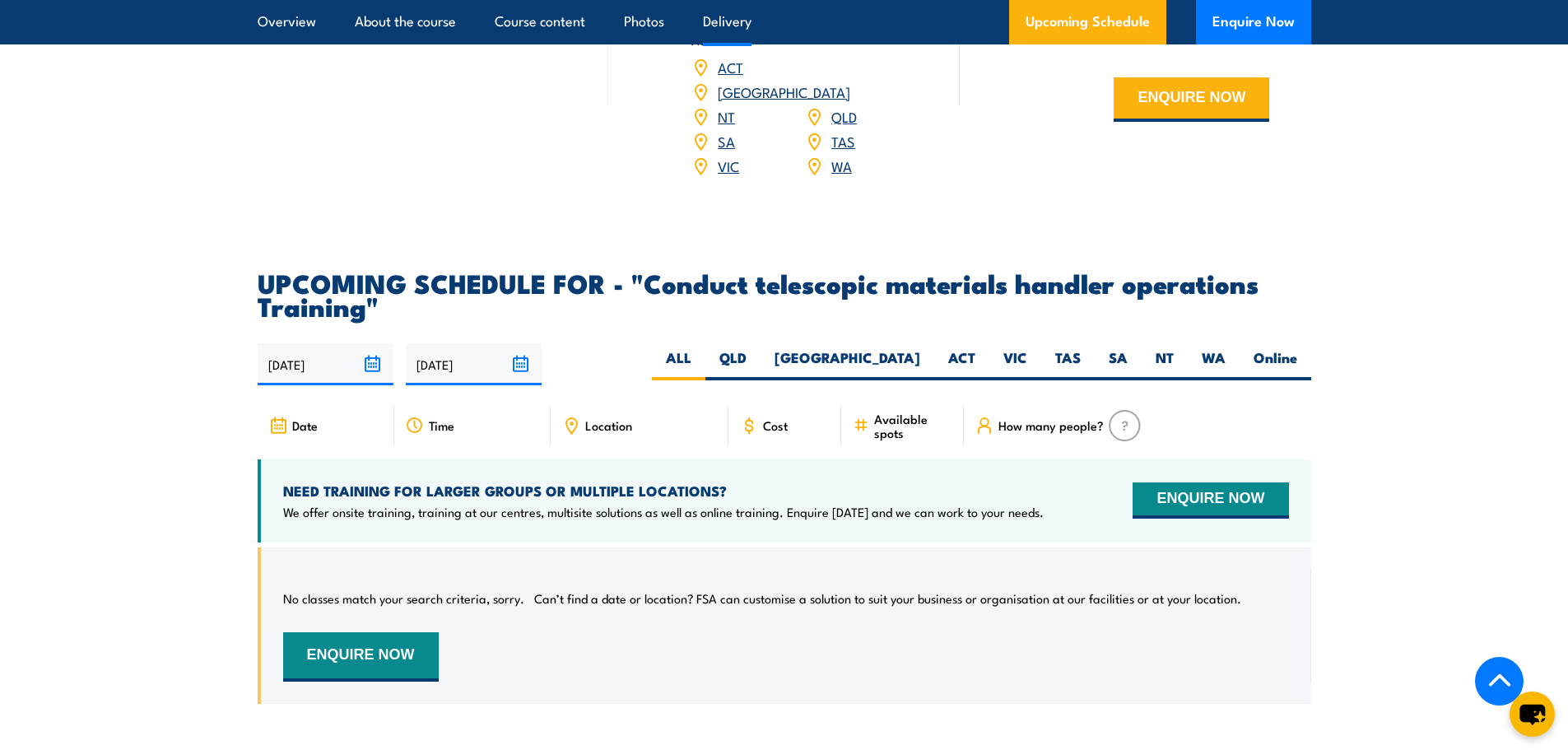
scroll to position [2059, 0]
